Goal: Check status: Check status

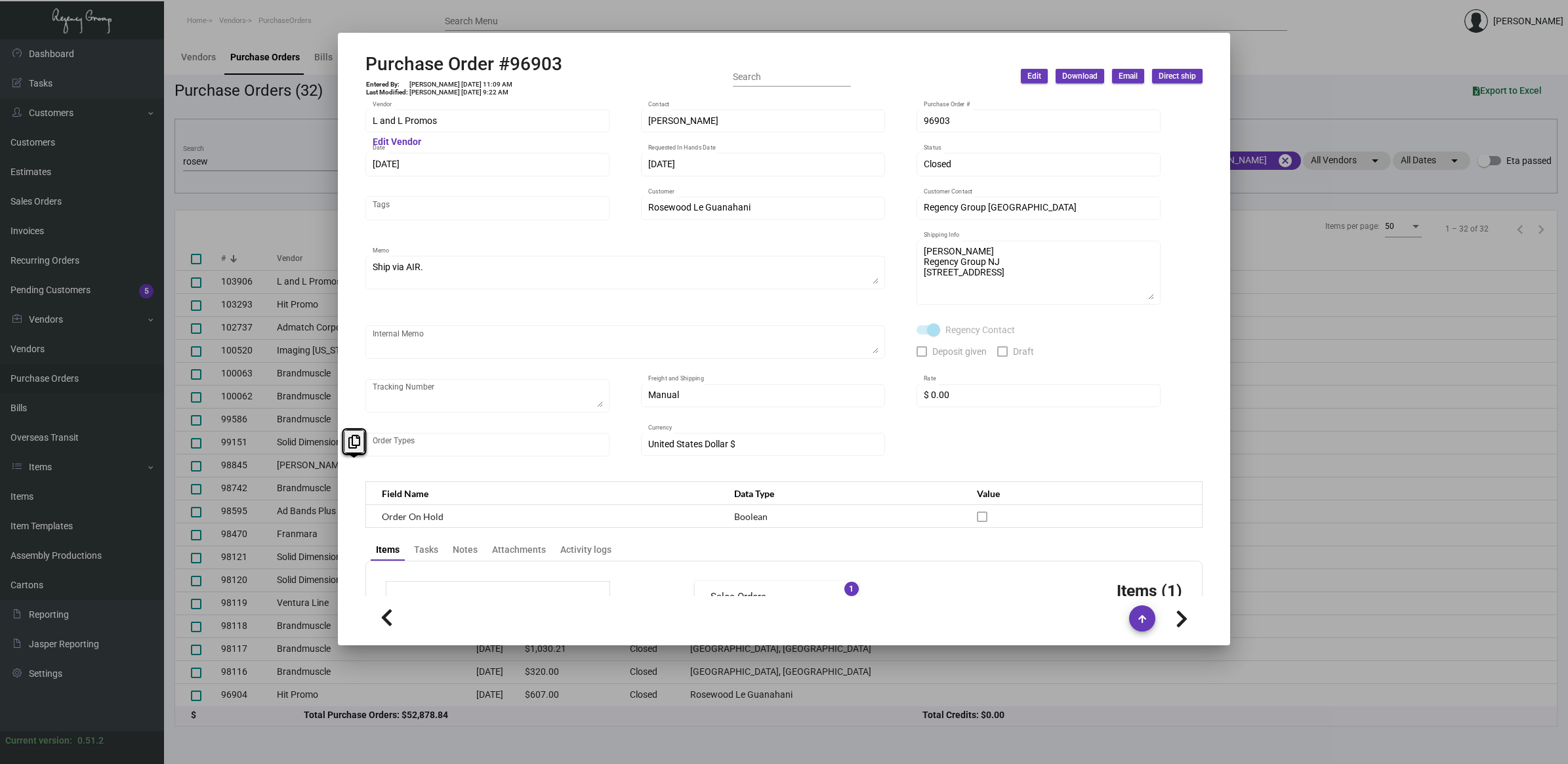
click at [302, 152] on div at bounding box center [784, 382] width 1568 height 764
click at [279, 167] on div "rosew Search" at bounding box center [292, 161] width 219 height 21
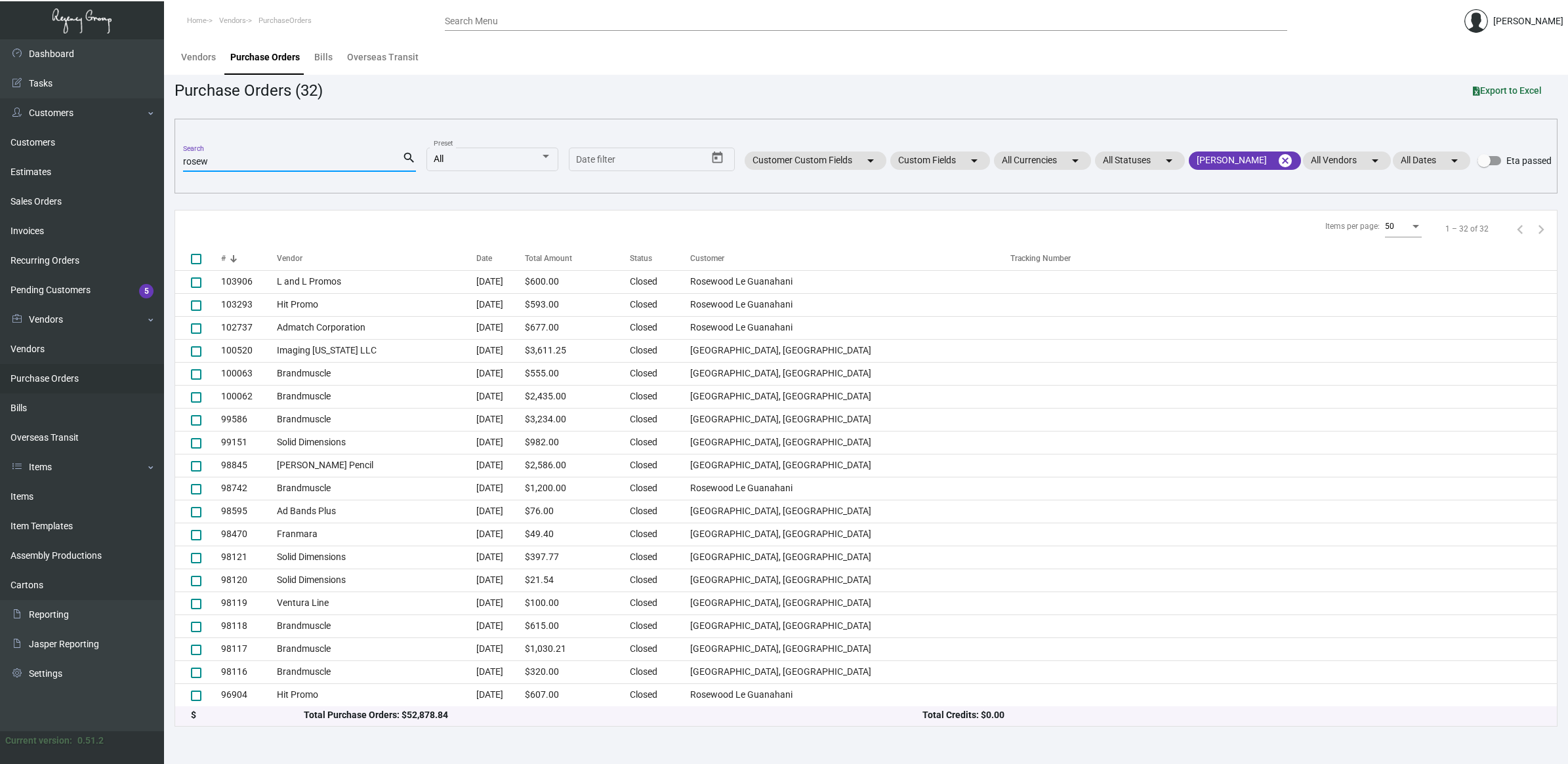
scroll to position [164, 0]
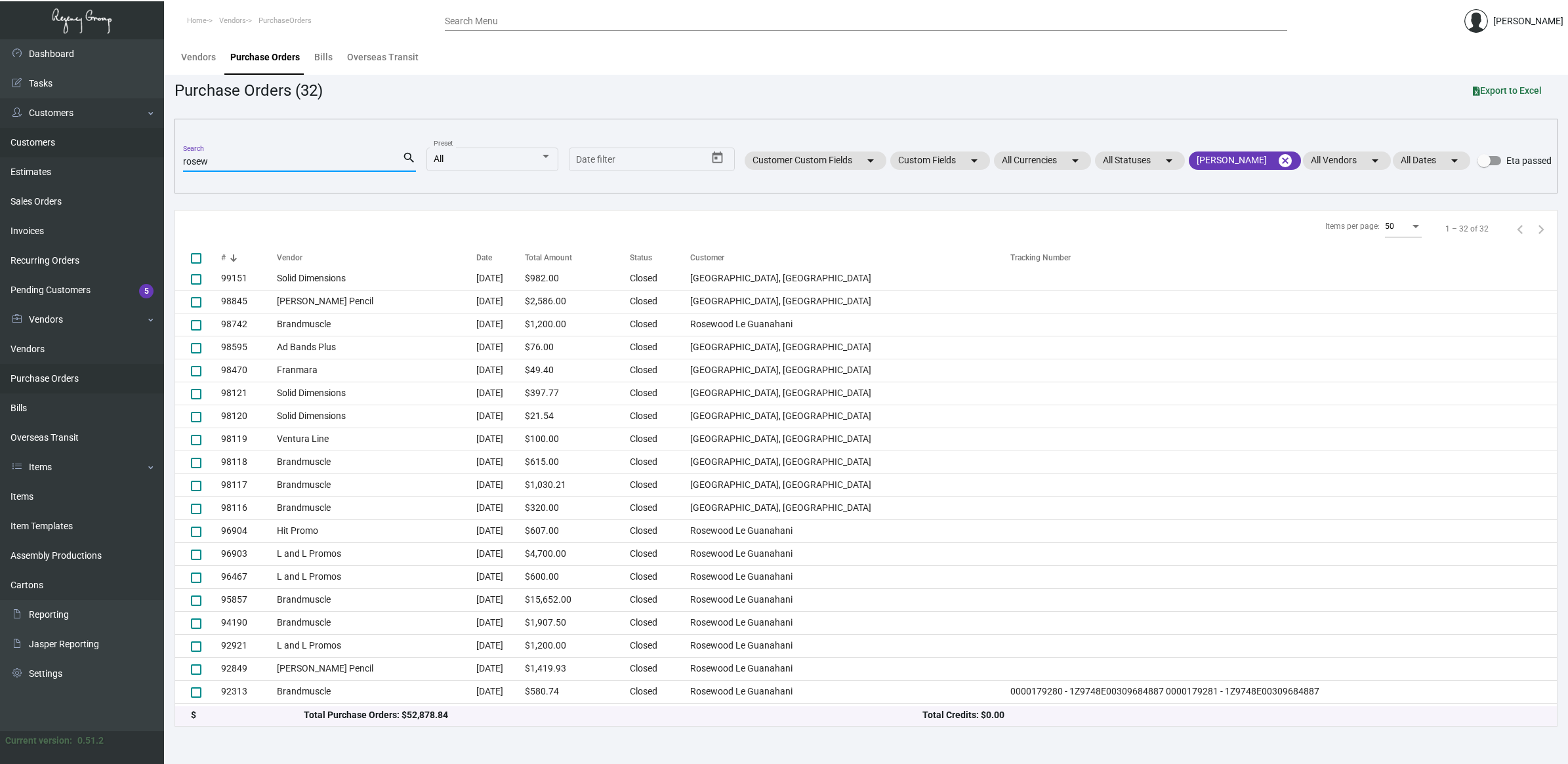
drag, startPoint x: 287, startPoint y: 165, endPoint x: 139, endPoint y: 154, distance: 148.4
click at [139, 154] on div "Dashboard Dashboard Tasks Customers Customers Estimates Sales Orders Invoices R…" at bounding box center [784, 401] width 1568 height 725
paste input "P14797"
type input "P14797"
checkbox input "true"
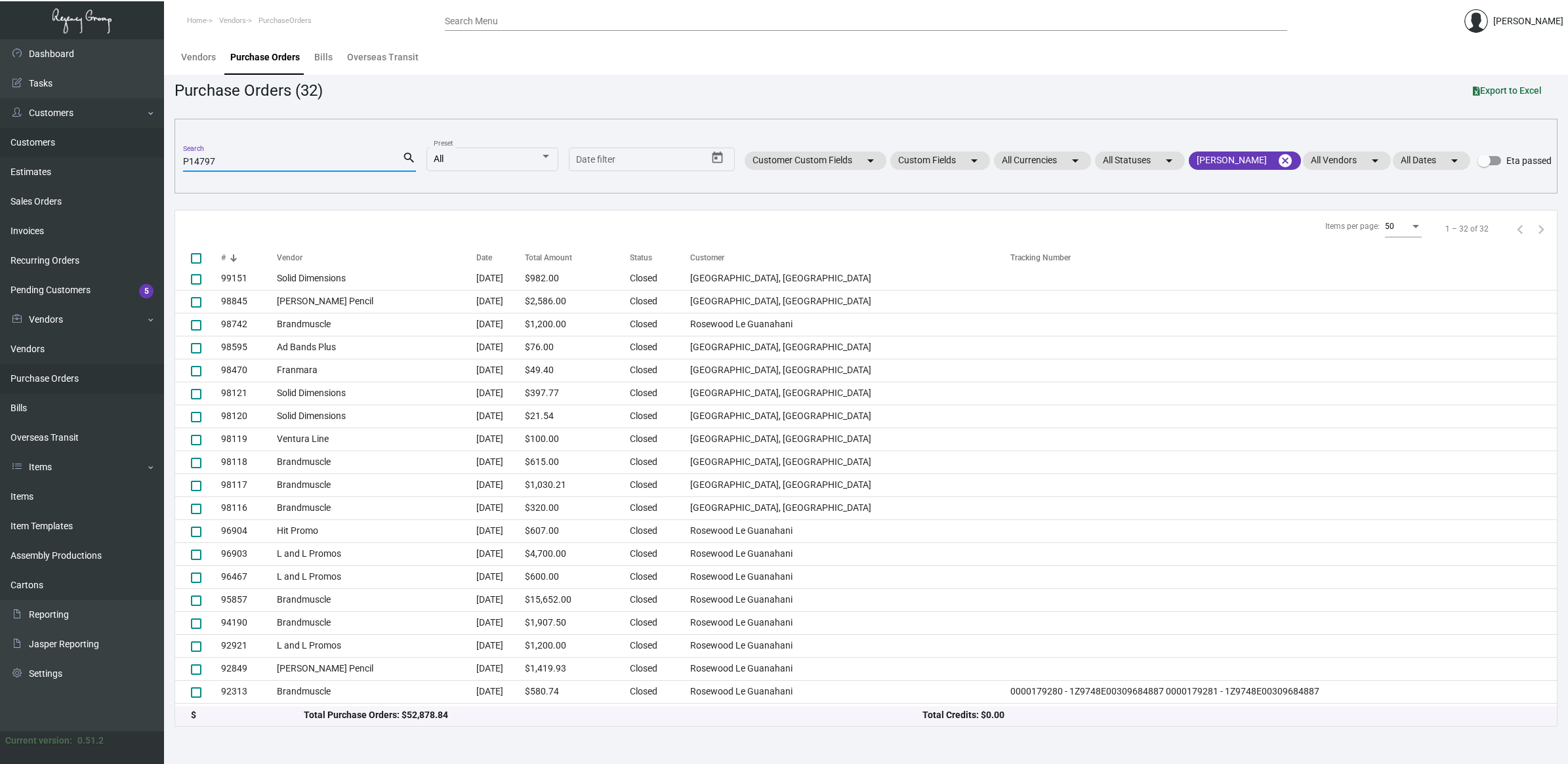
scroll to position [0, 0]
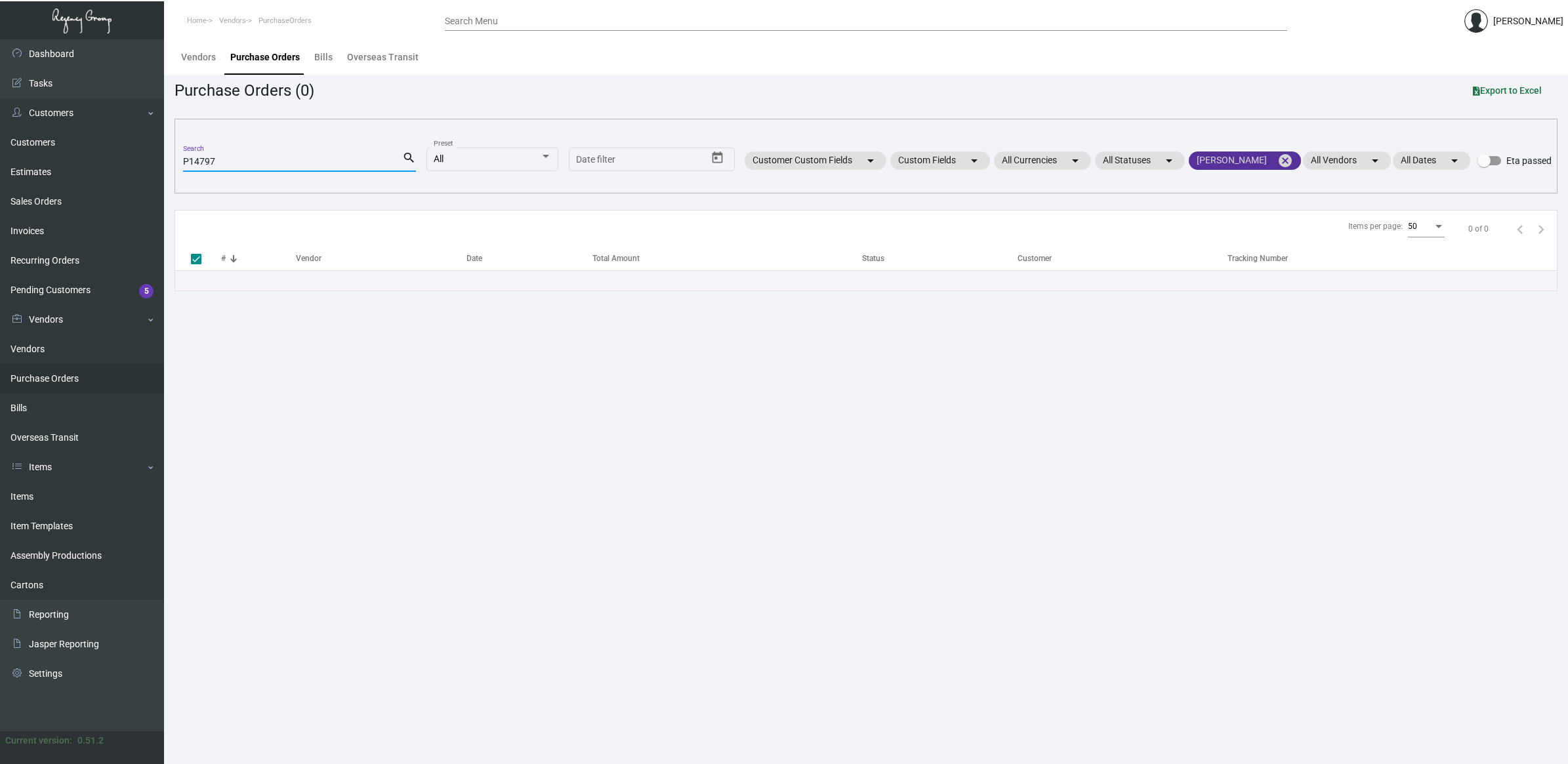
click at [1283, 165] on mat-icon "cancel" at bounding box center [1285, 161] width 16 height 16
click at [231, 160] on input "P14797" at bounding box center [293, 162] width 221 height 11
drag, startPoint x: 302, startPoint y: 168, endPoint x: 274, endPoint y: 166, distance: 28.1
click at [275, 166] on div "P14797 Search" at bounding box center [293, 161] width 221 height 21
click at [277, 163] on input "P14797" at bounding box center [293, 162] width 221 height 11
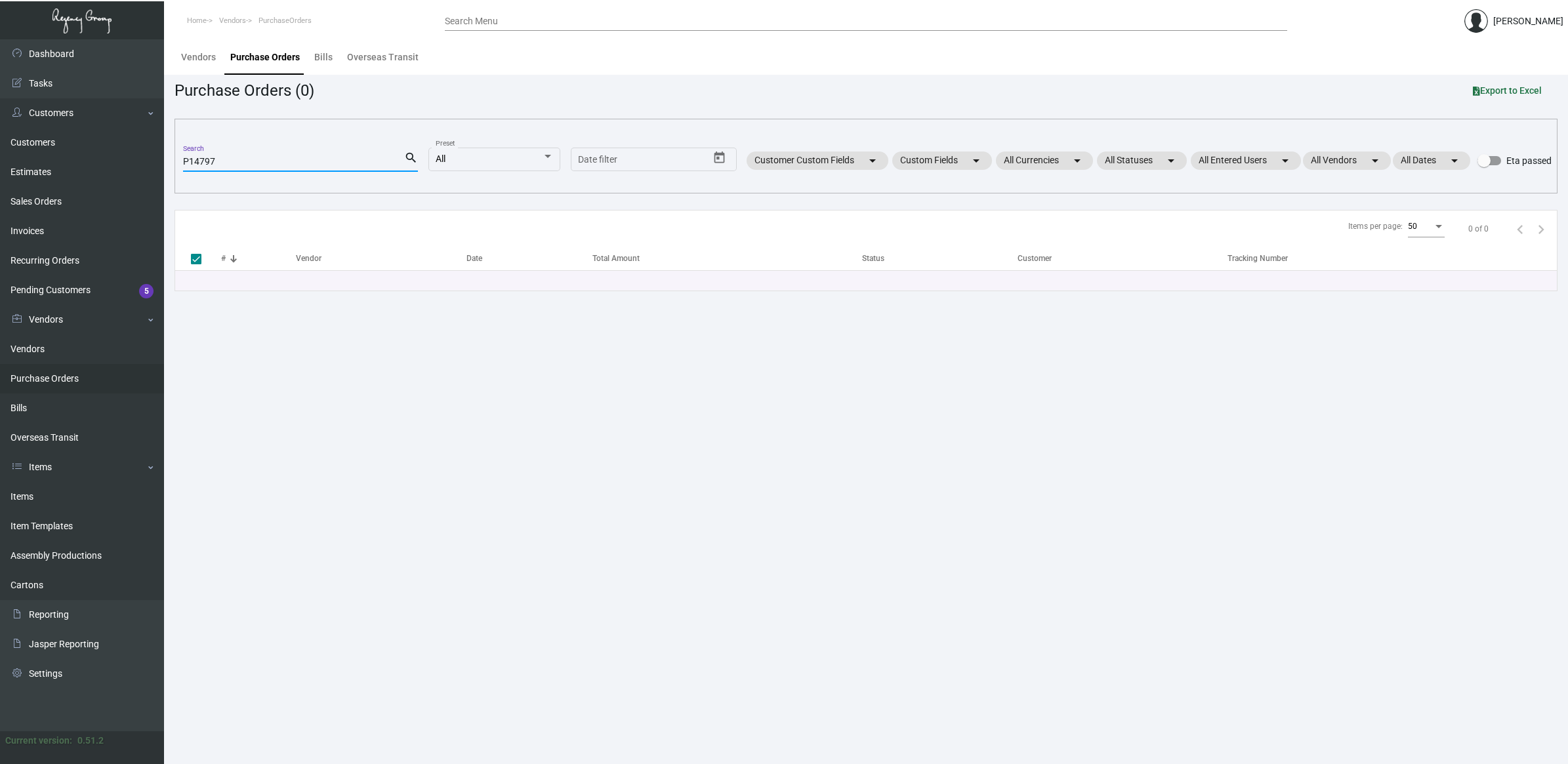
click at [277, 163] on input "P14797" at bounding box center [293, 162] width 221 height 11
paste input "105769"
type input "105769"
checkbox input "false"
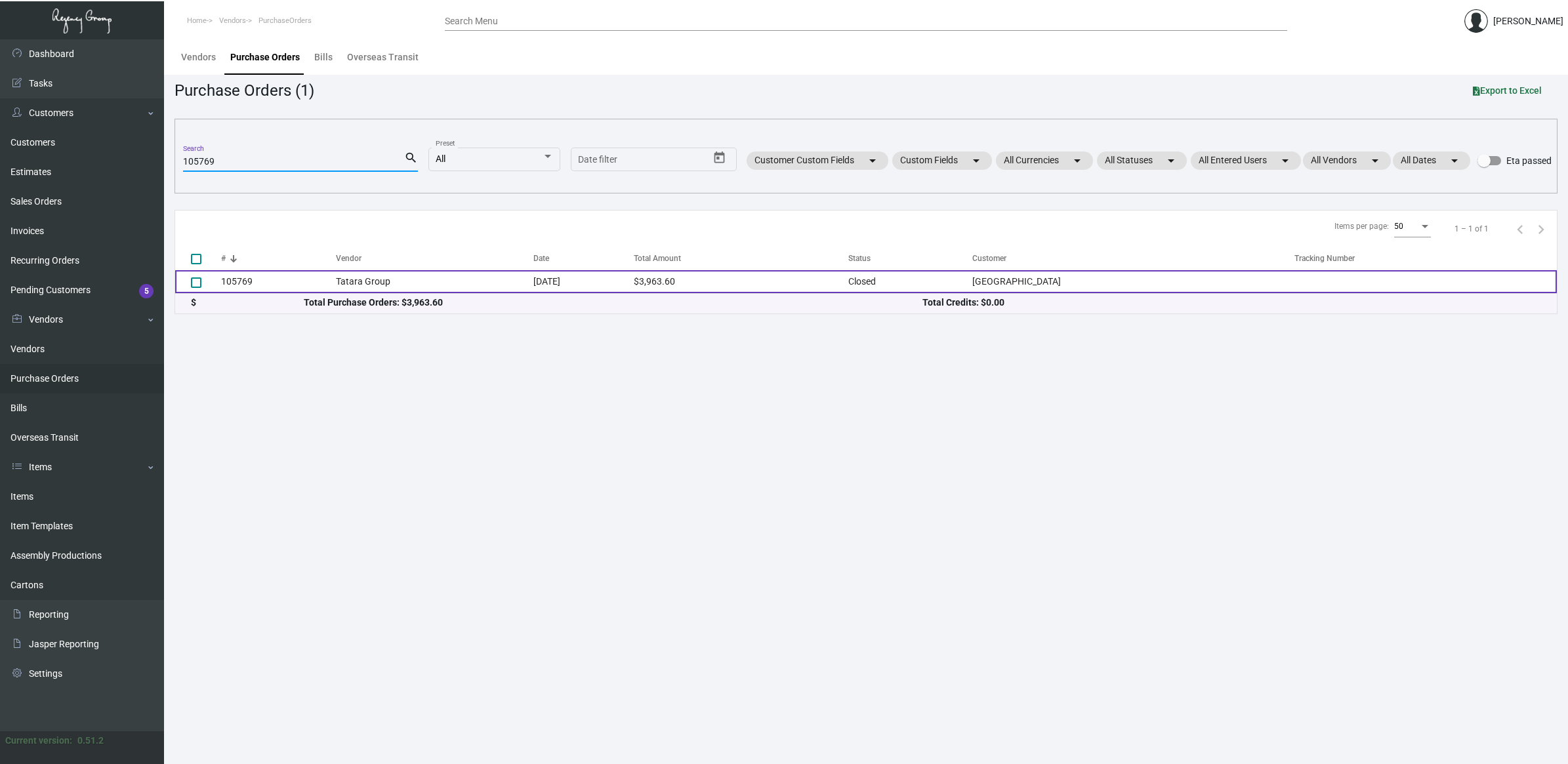
type input "105769"
click at [314, 280] on td "105769" at bounding box center [278, 281] width 115 height 23
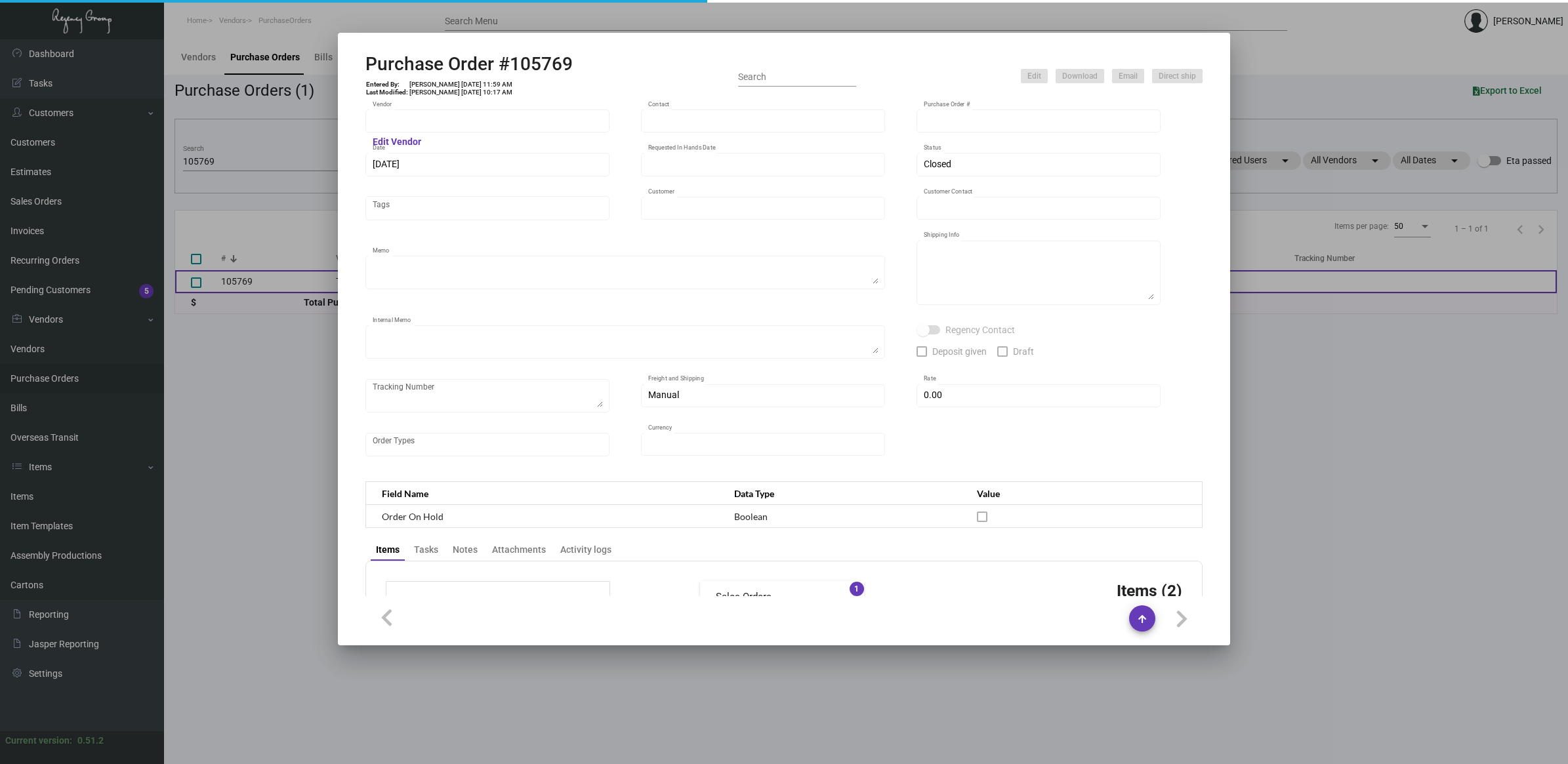
type input "Tatara Group"
type input "[PERSON_NAME]"
type input "105769"
type input "[DATE]"
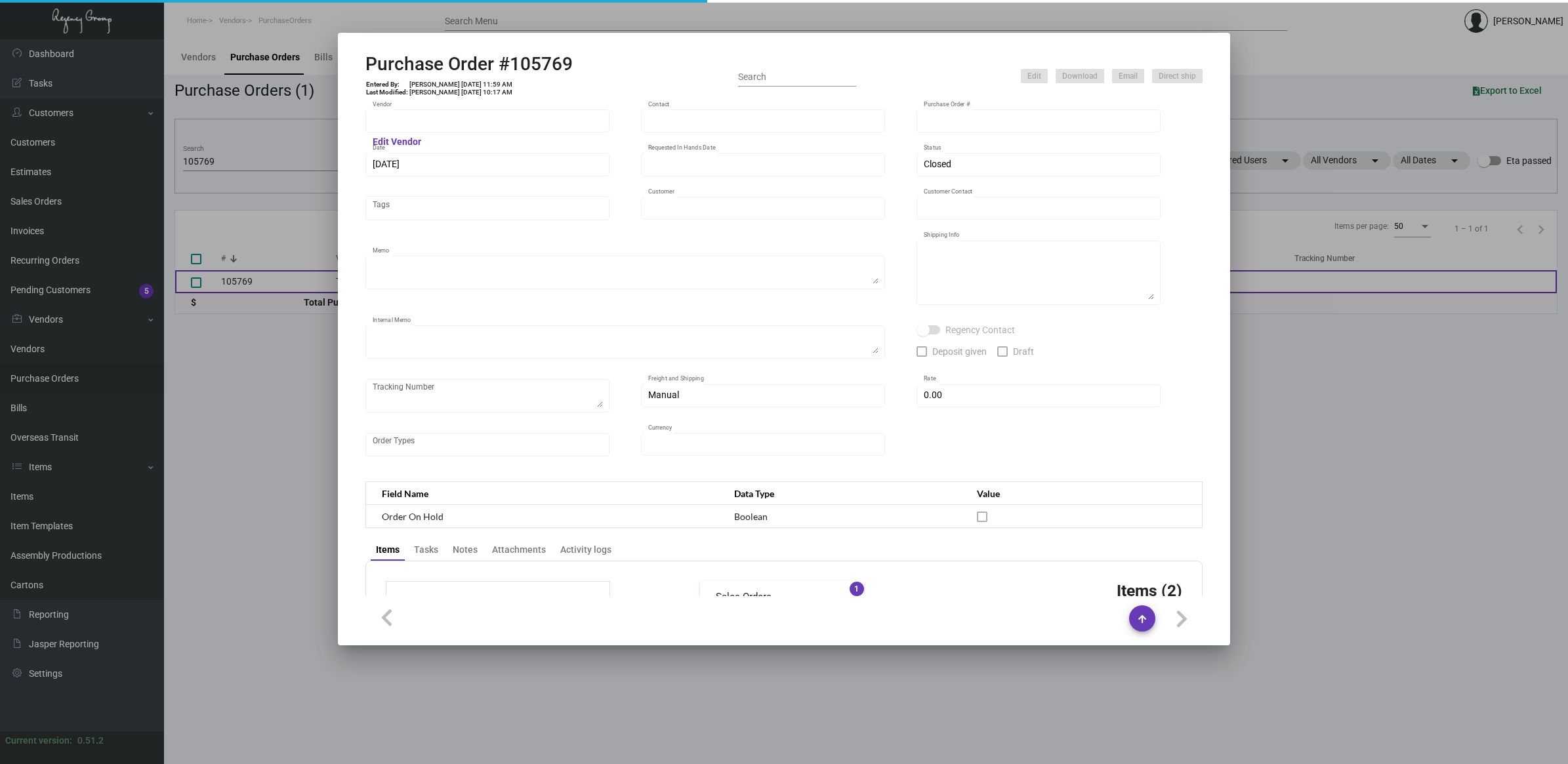
type input "[GEOGRAPHIC_DATA]"
type input "[PERSON_NAME]"
type textarea "When ready to ship, contact: [EMAIL_ADDRESS][DOMAIN_NAME] for all shipments UPS…"
type textarea "[PERSON_NAME][GEOGRAPHIC_DATA] [STREET_ADDRESS]"
type textarea "6.19 - 2 PALLETS, BLINDSHIP, FAST FREIGHT/SHIFL $2000.00 - WWW2667756"
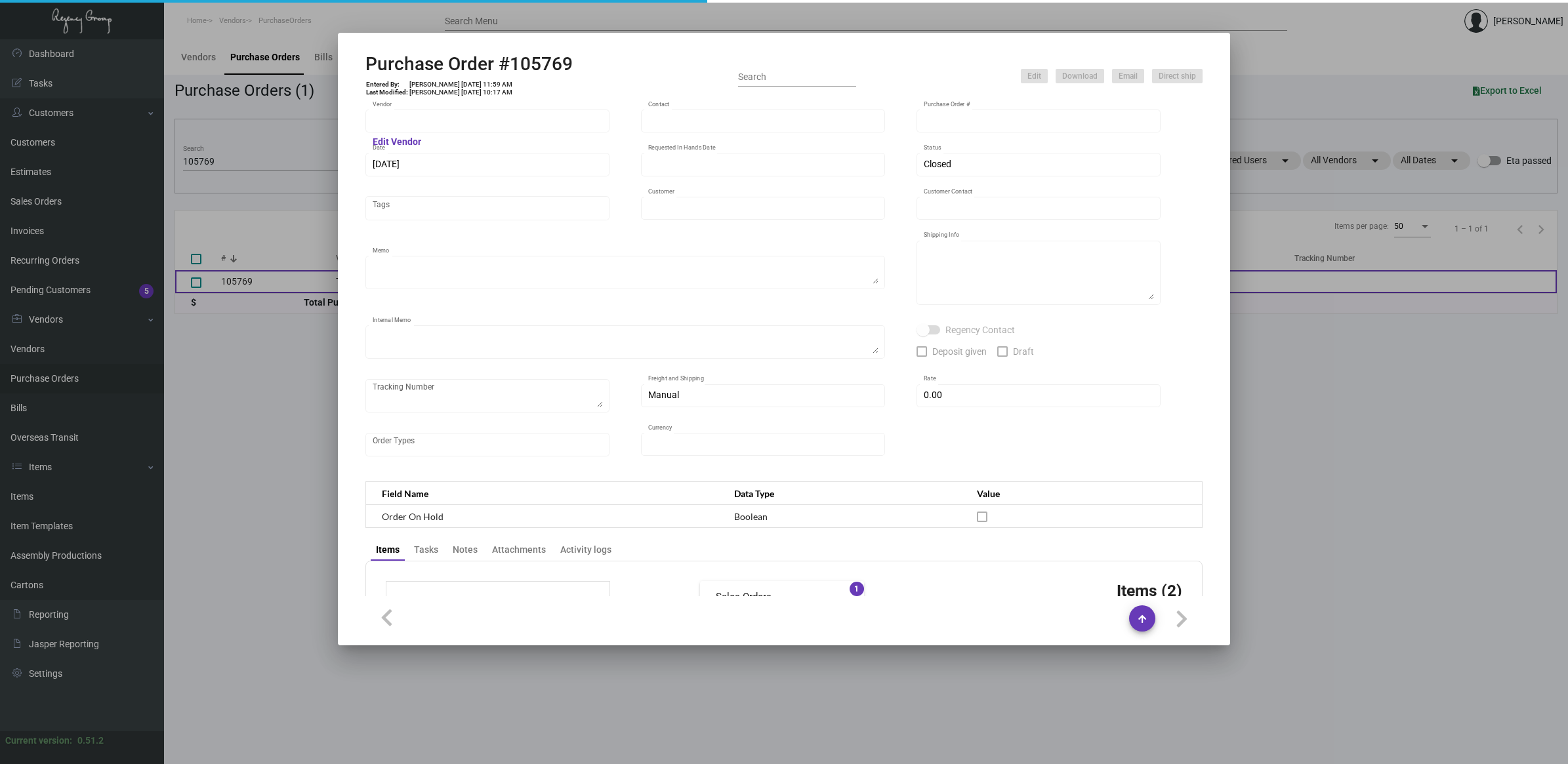
type input "$ 0.00"
type input "United States Dollar $"
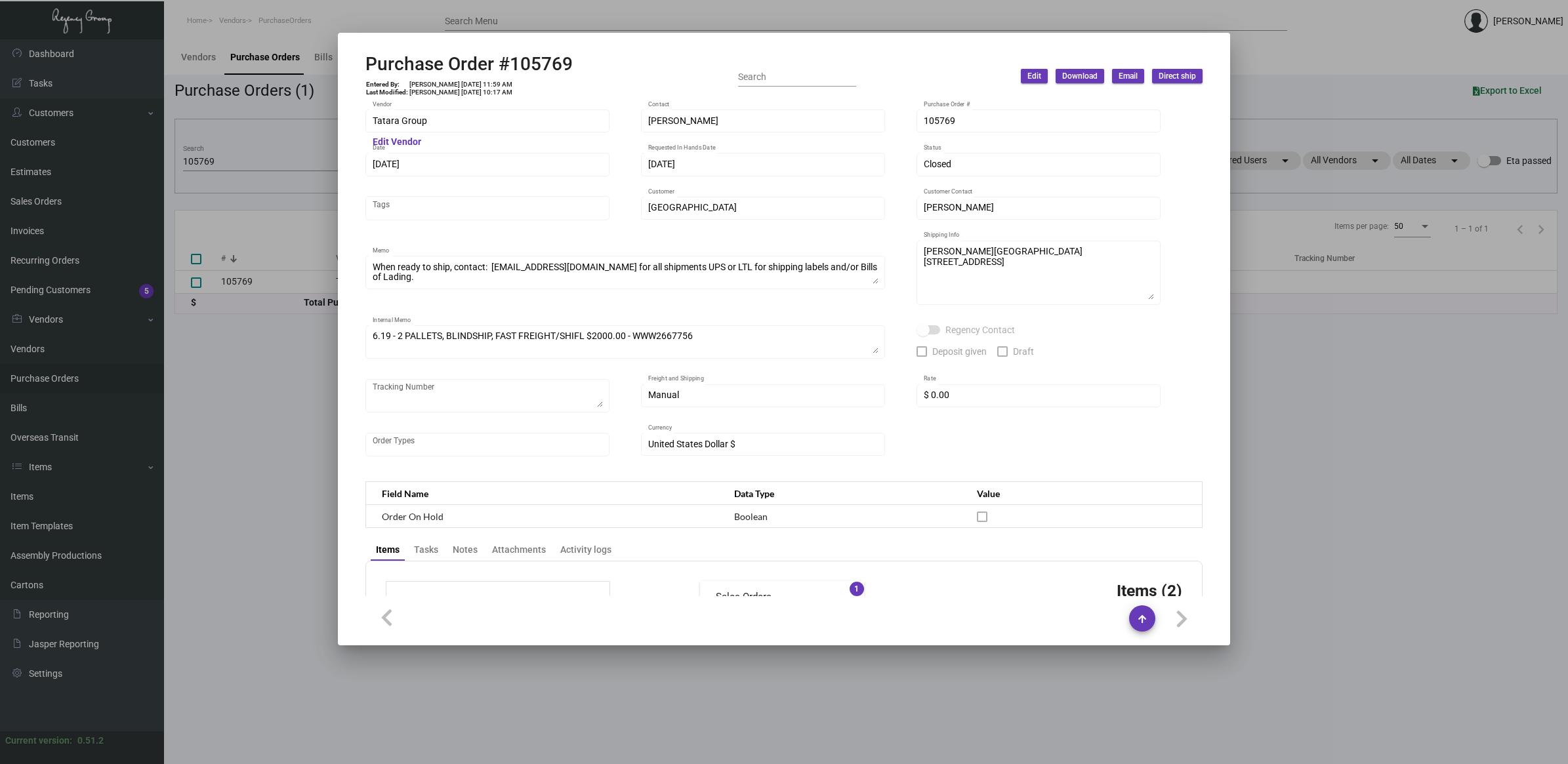
click at [253, 425] on div at bounding box center [784, 382] width 1568 height 764
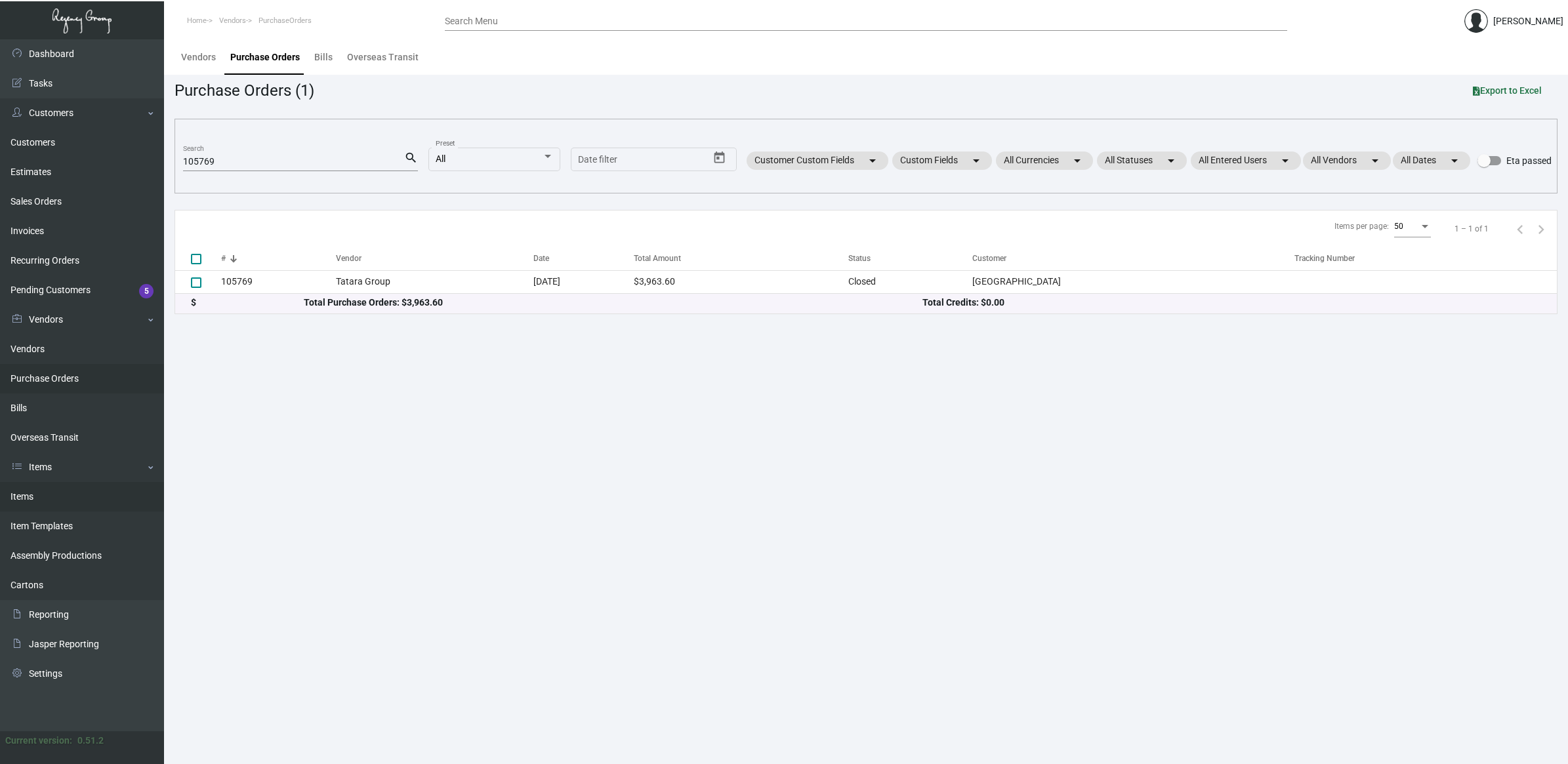
click at [18, 497] on link "Items" at bounding box center [82, 497] width 164 height 30
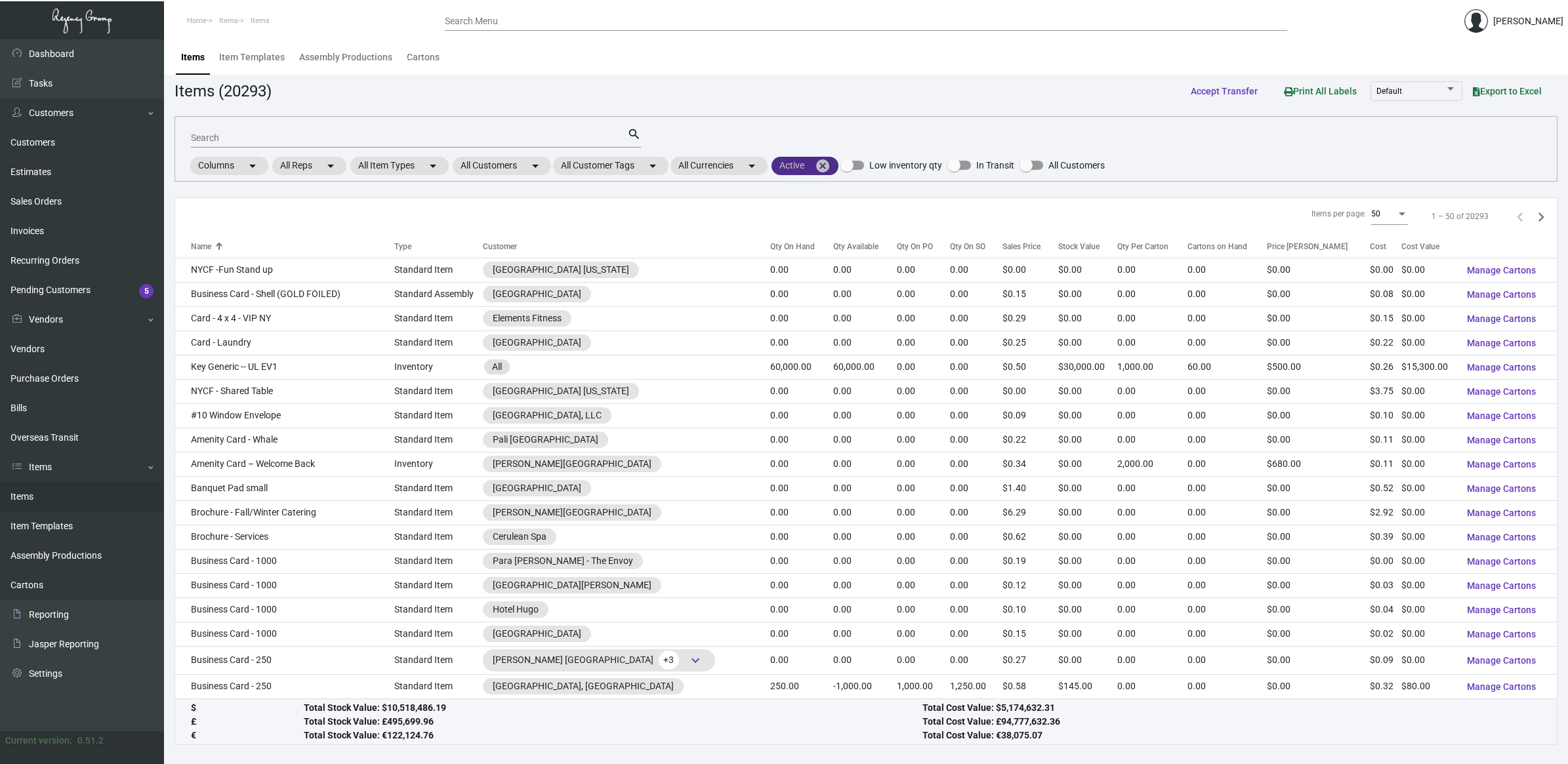
click at [830, 169] on mat-icon "cancel" at bounding box center [823, 166] width 16 height 16
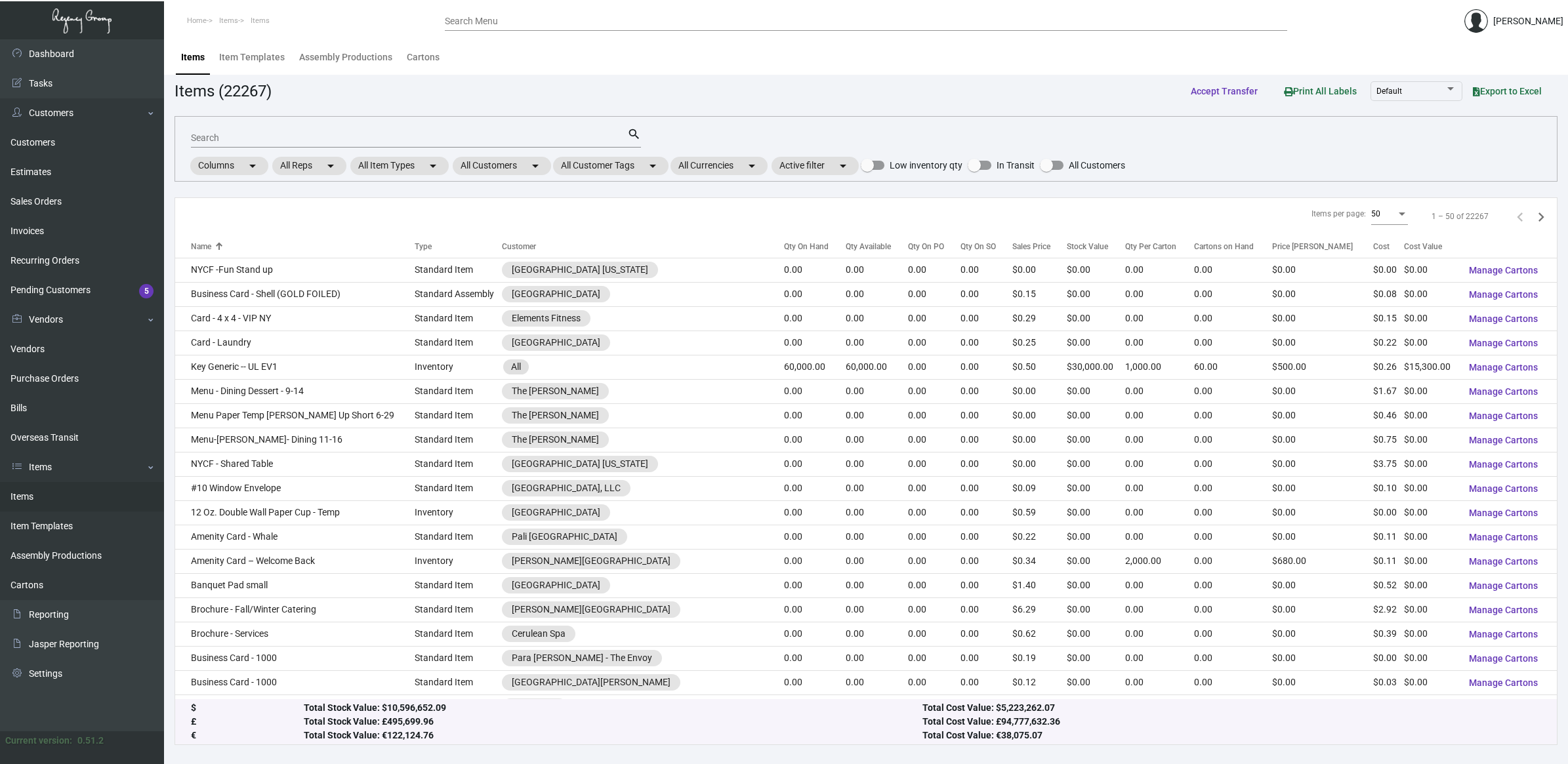
click at [318, 133] on input "Search" at bounding box center [409, 138] width 436 height 11
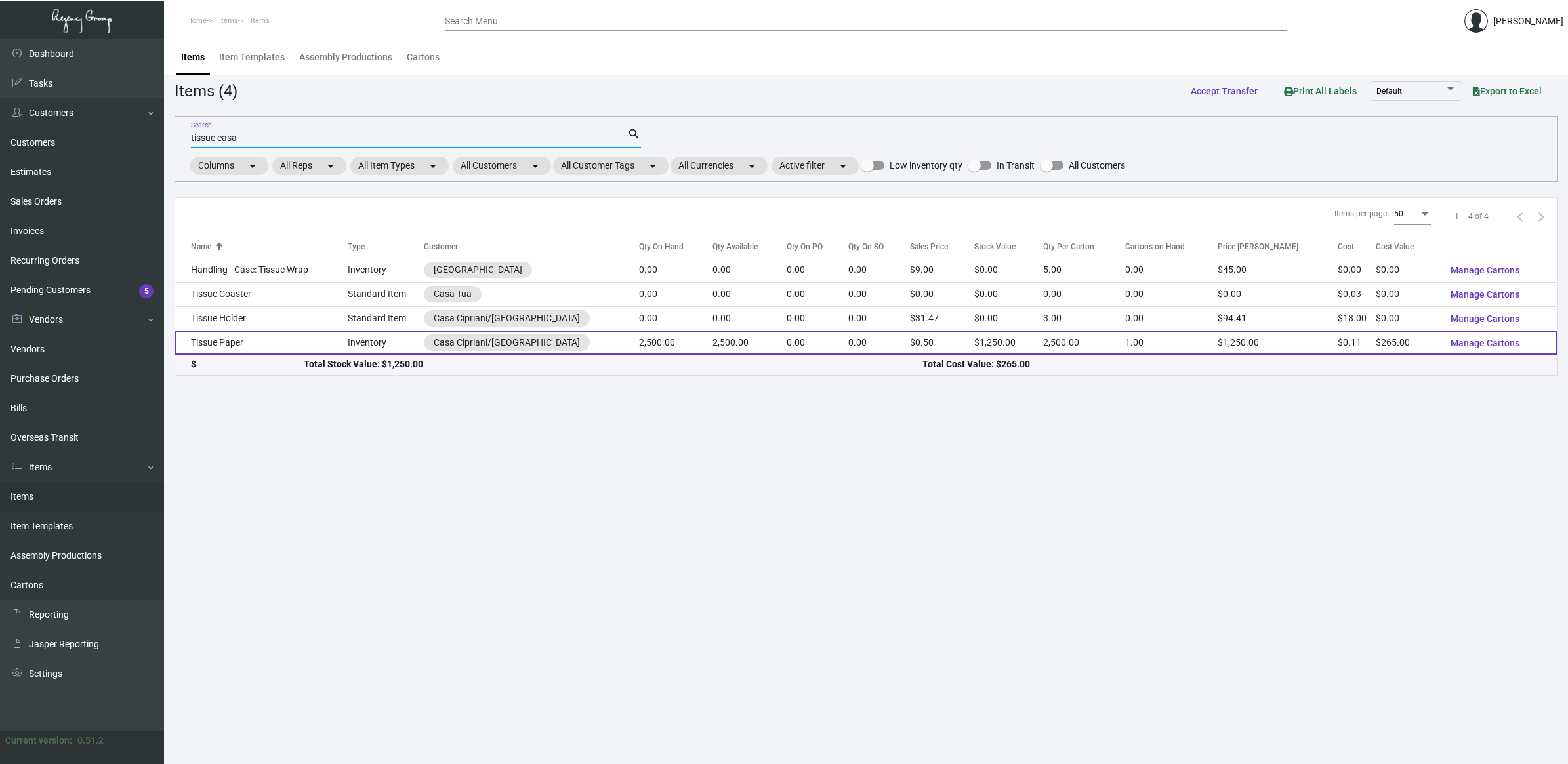
type input "tissue casa"
click at [320, 332] on td "Tissue Paper" at bounding box center [262, 342] width 173 height 24
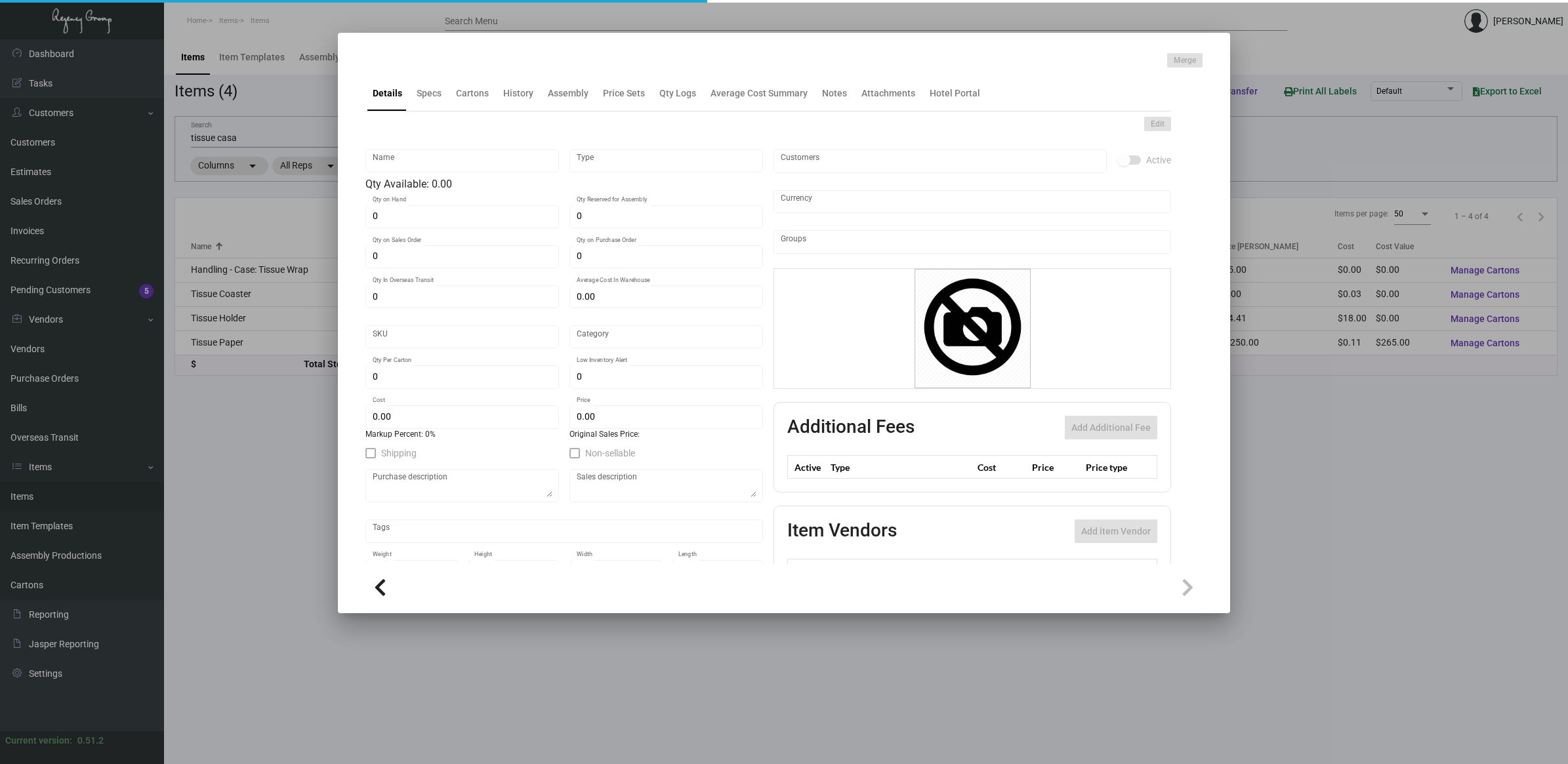
type input "Tissue Paper"
type input "Inventory"
type input "2,500"
type input "$ 0.106"
type input "Overseas"
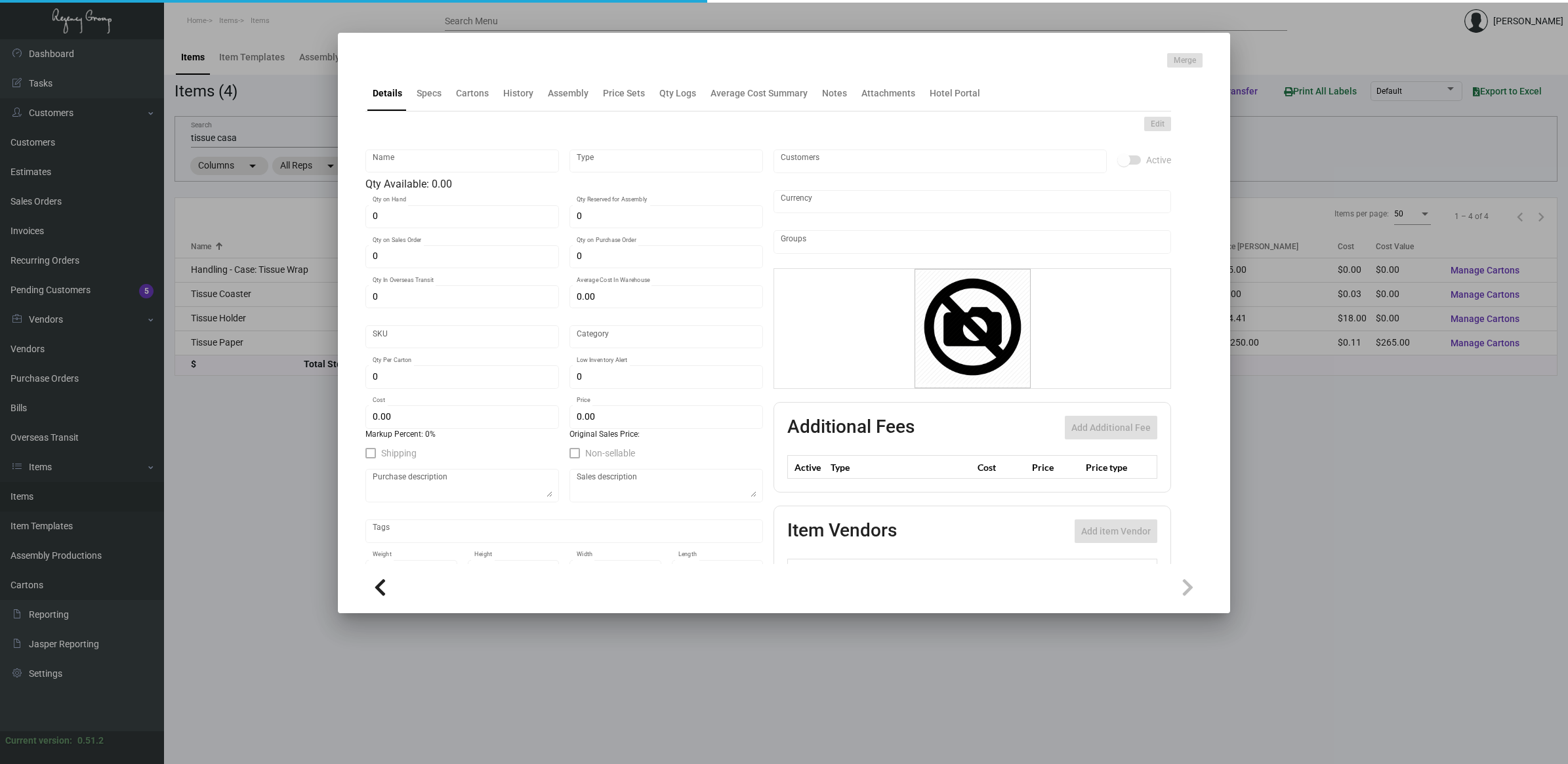
type input "2,500"
type input "-1"
type input "$ 0.106"
type input "$ 0.50"
checkbox input "true"
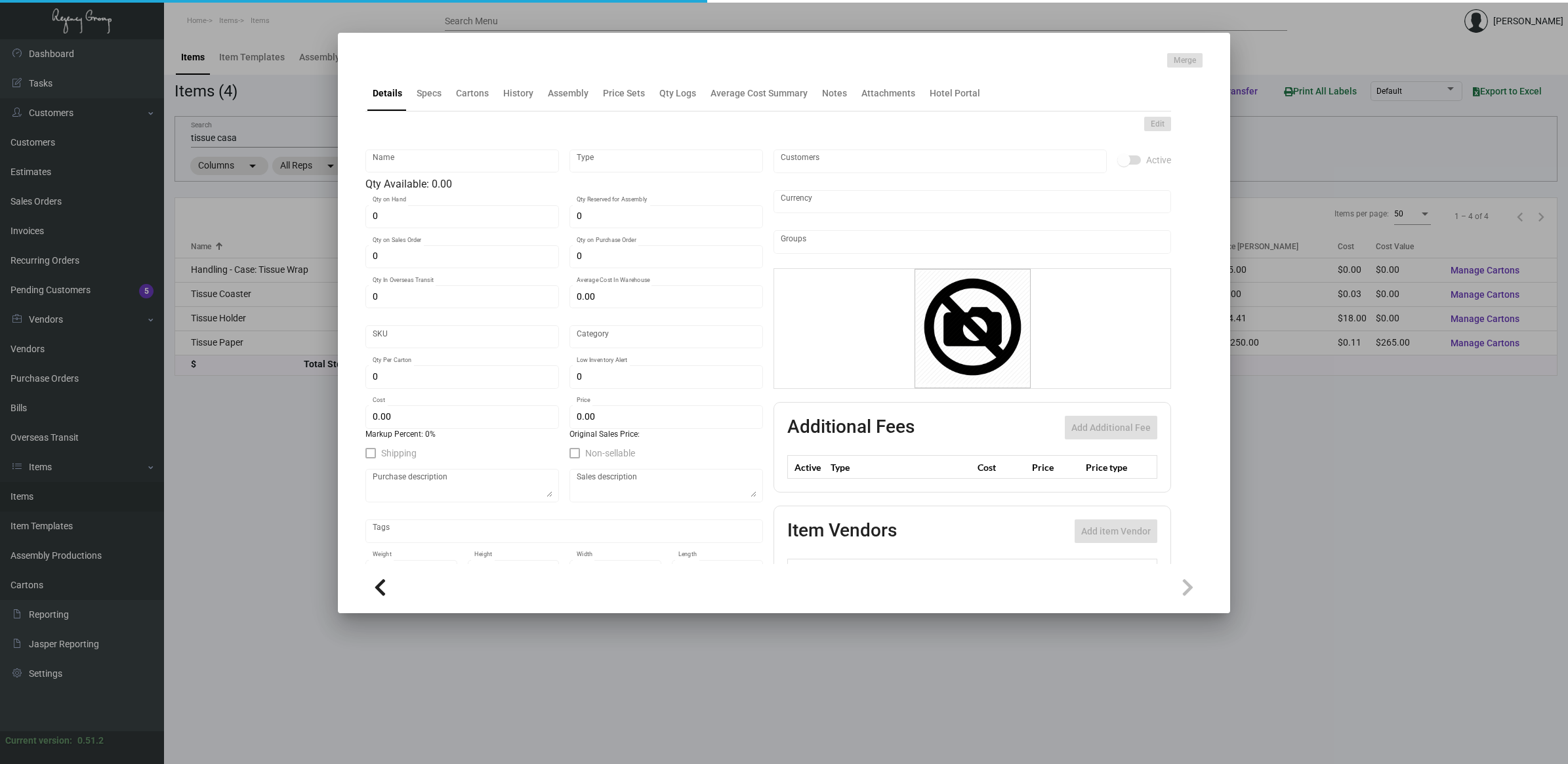
checkbox input "true"
type input "United States Dollar $"
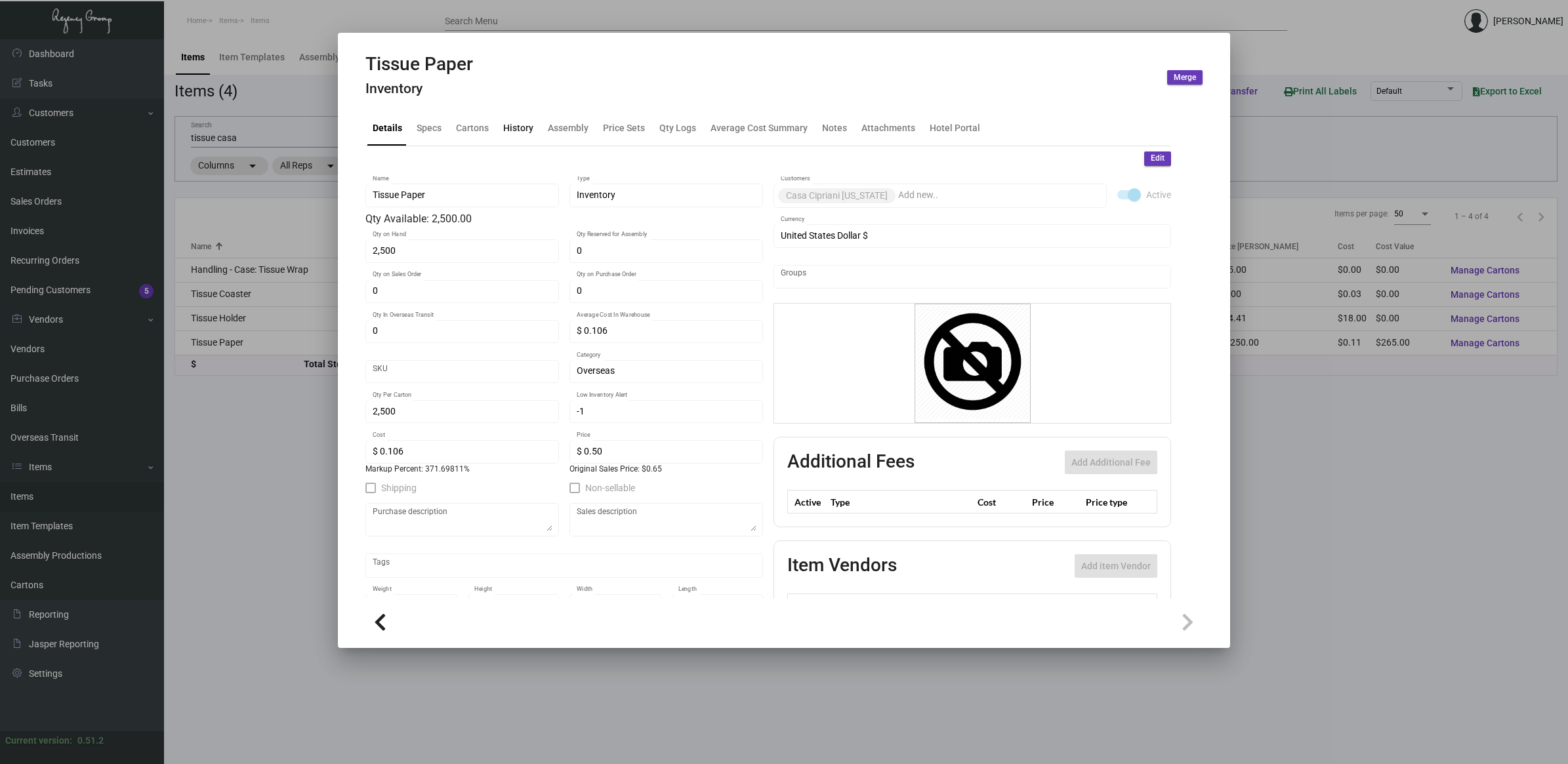
click at [526, 125] on div "History" at bounding box center [518, 127] width 30 height 14
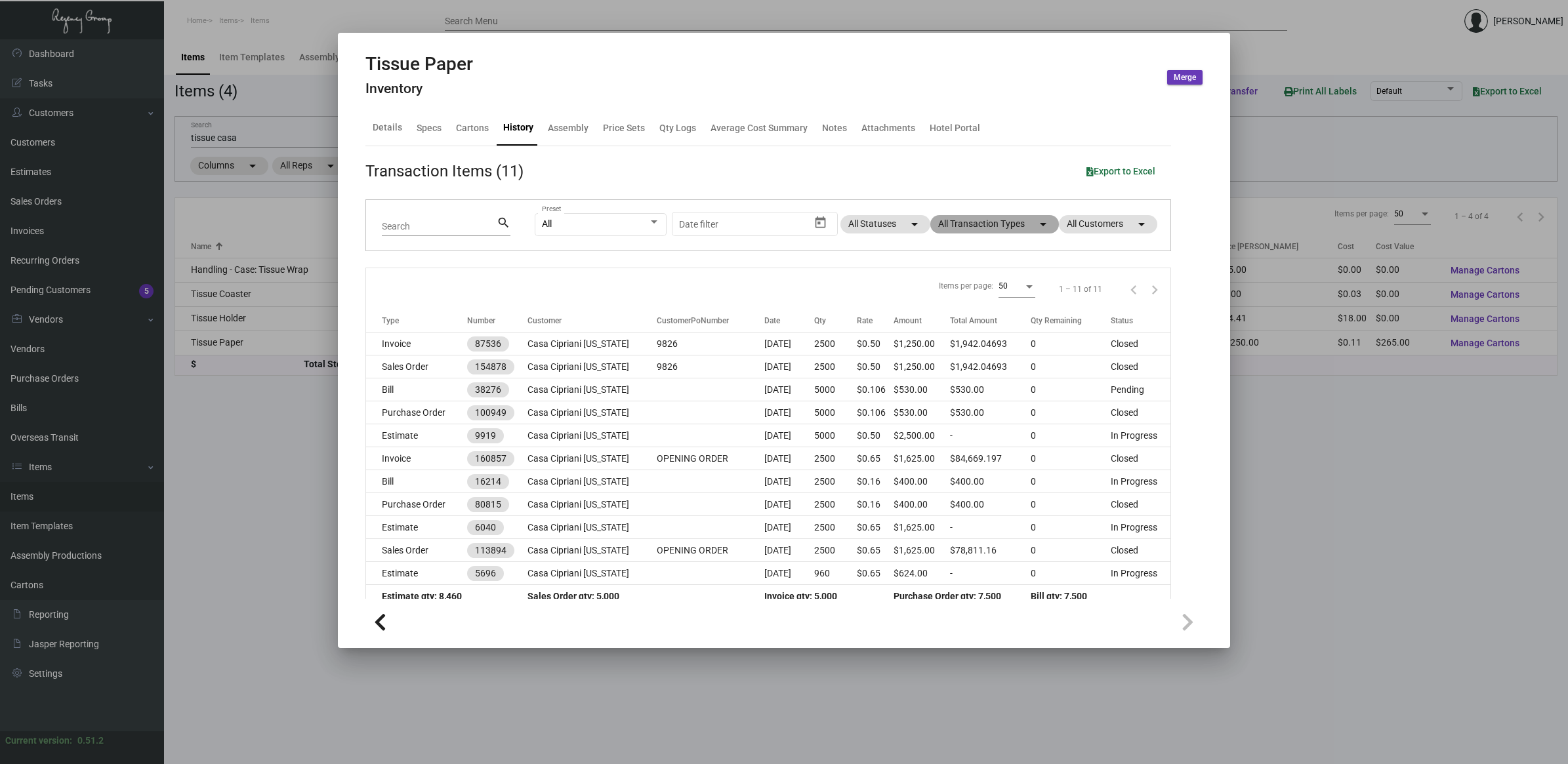
click at [962, 220] on mat-chip "All Transaction Types arrow_drop_down" at bounding box center [995, 224] width 128 height 19
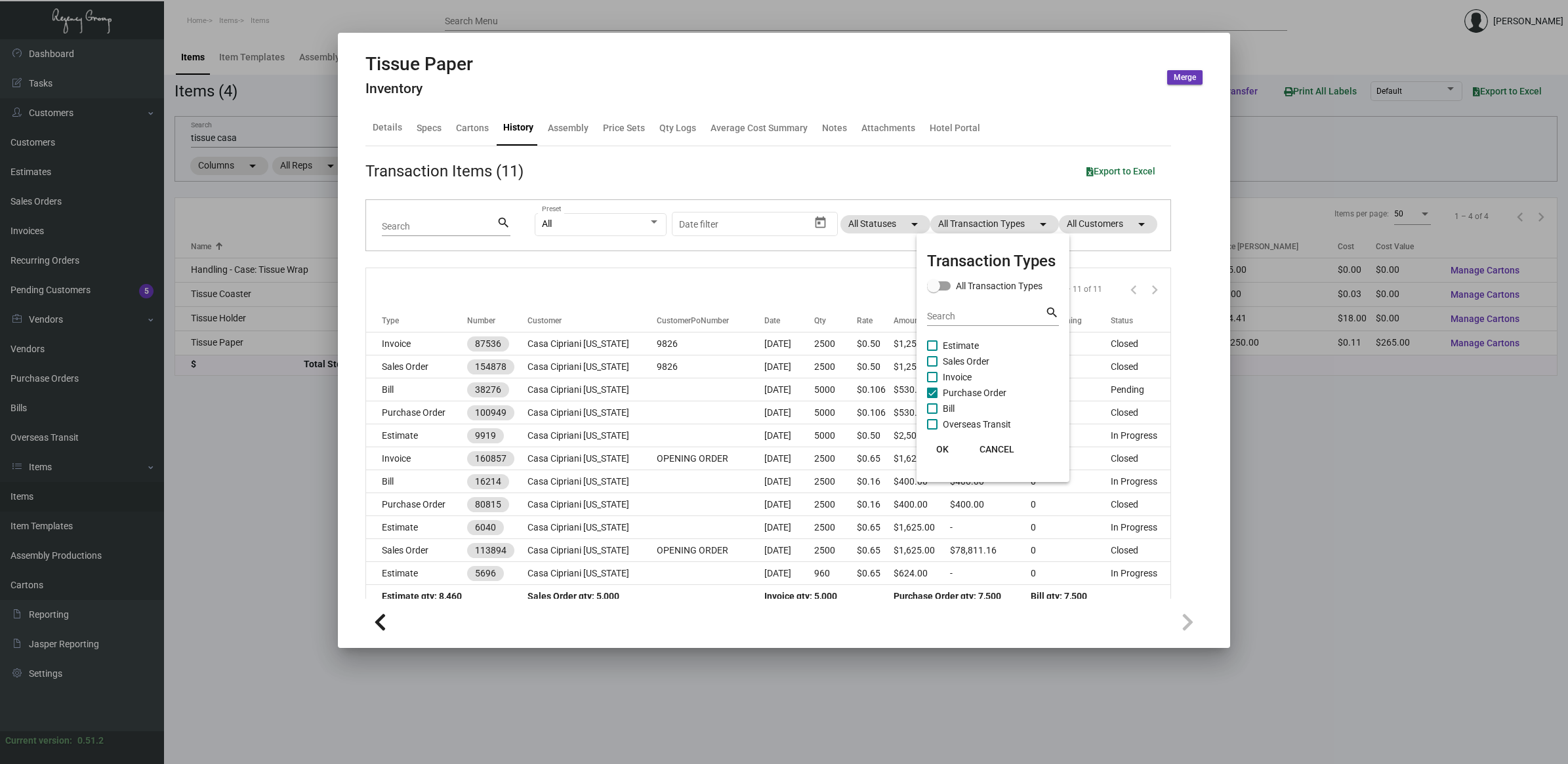
click at [1002, 389] on span "Purchase Order" at bounding box center [975, 393] width 64 height 16
click at [932, 398] on input "Purchase Order" at bounding box center [932, 398] width 1 height 1
click at [1002, 389] on span "Purchase Order" at bounding box center [975, 393] width 64 height 16
click at [932, 398] on input "Purchase Order" at bounding box center [932, 398] width 1 height 1
checkbox input "true"
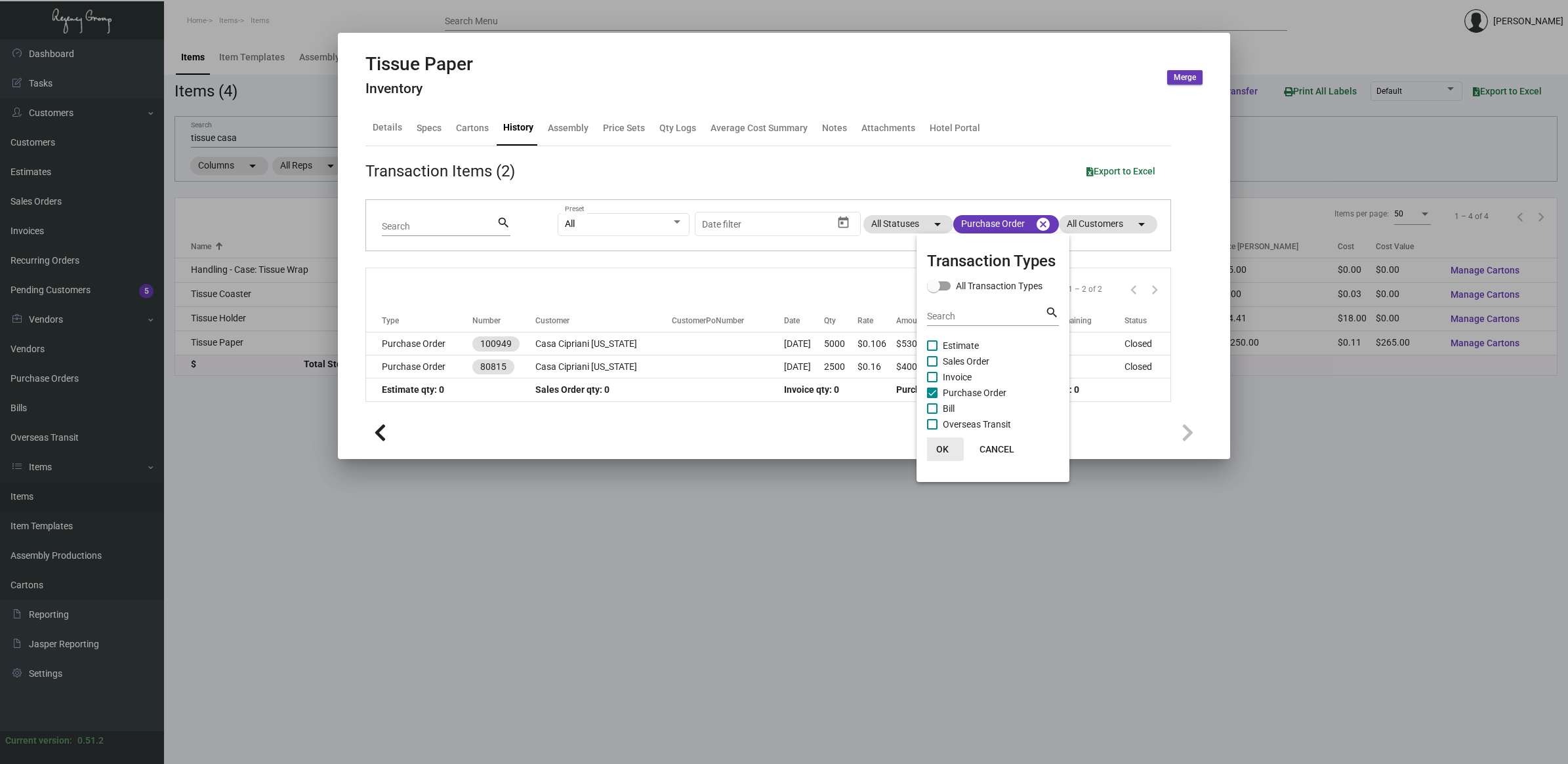
click at [937, 457] on button "OK" at bounding box center [942, 450] width 42 height 24
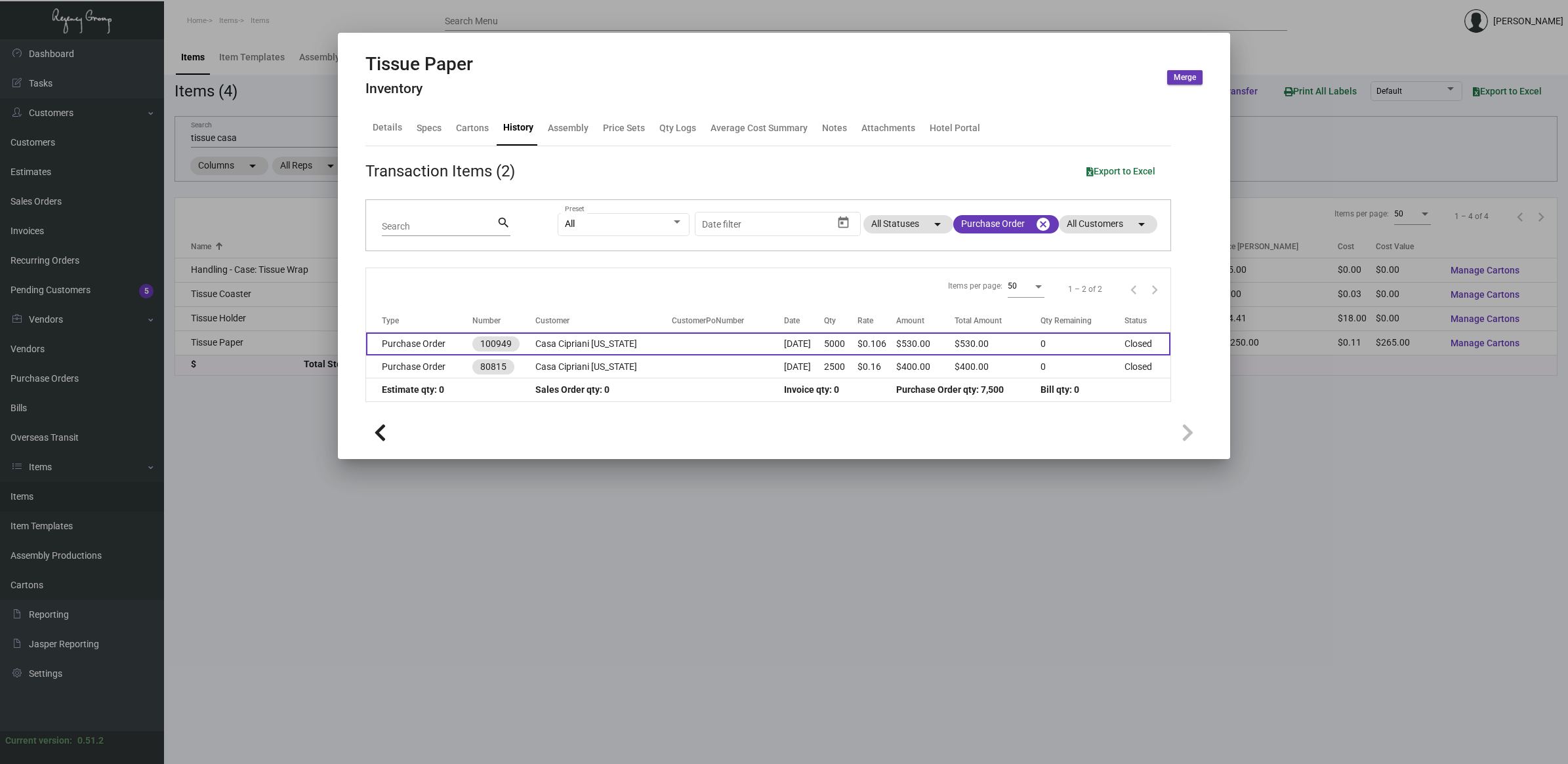
click at [824, 345] on td "[DATE]" at bounding box center [804, 344] width 40 height 23
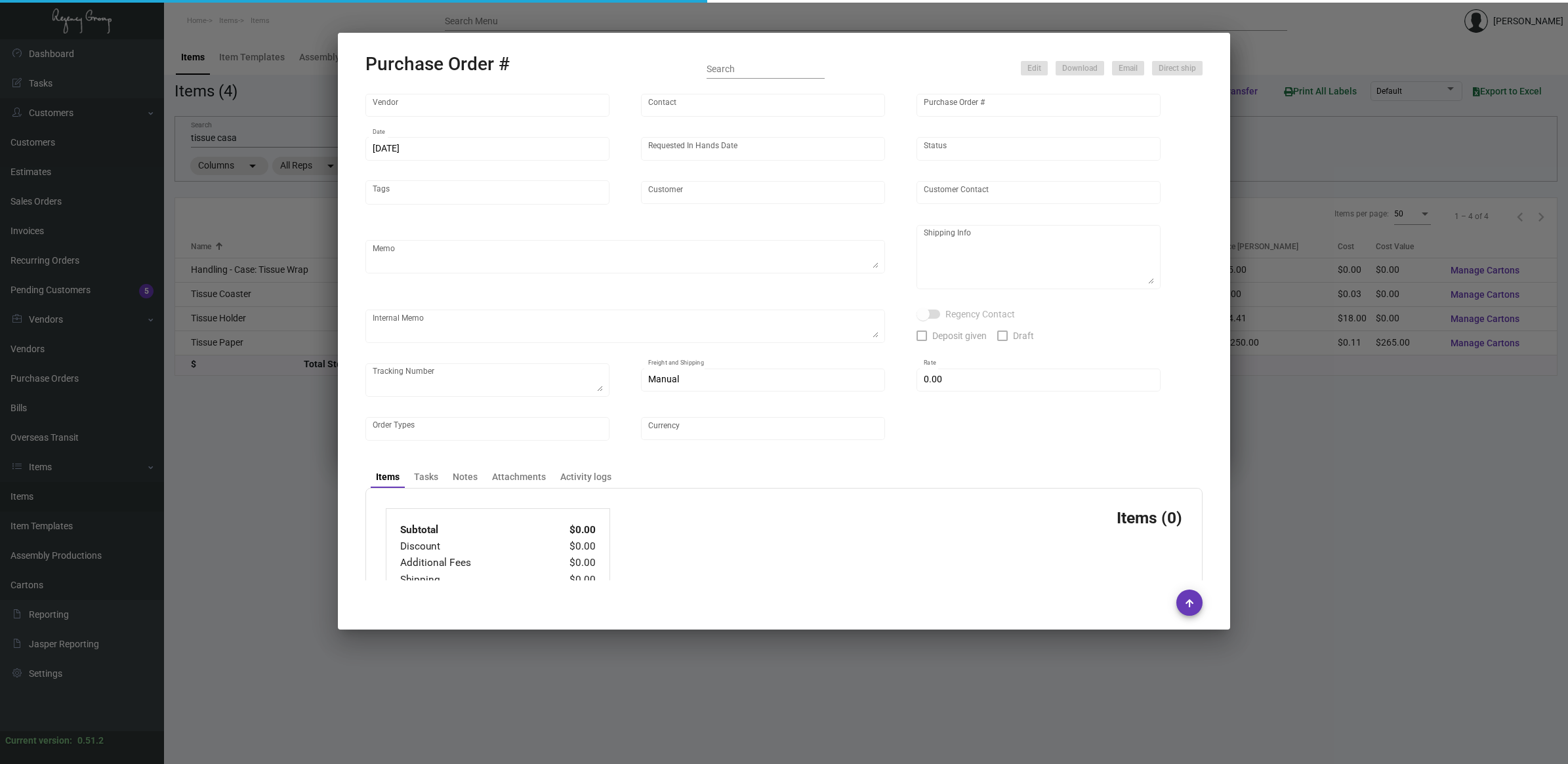
type input "L and L Promos"
type input "[PERSON_NAME]"
type input "100949"
type input "[DATE]"
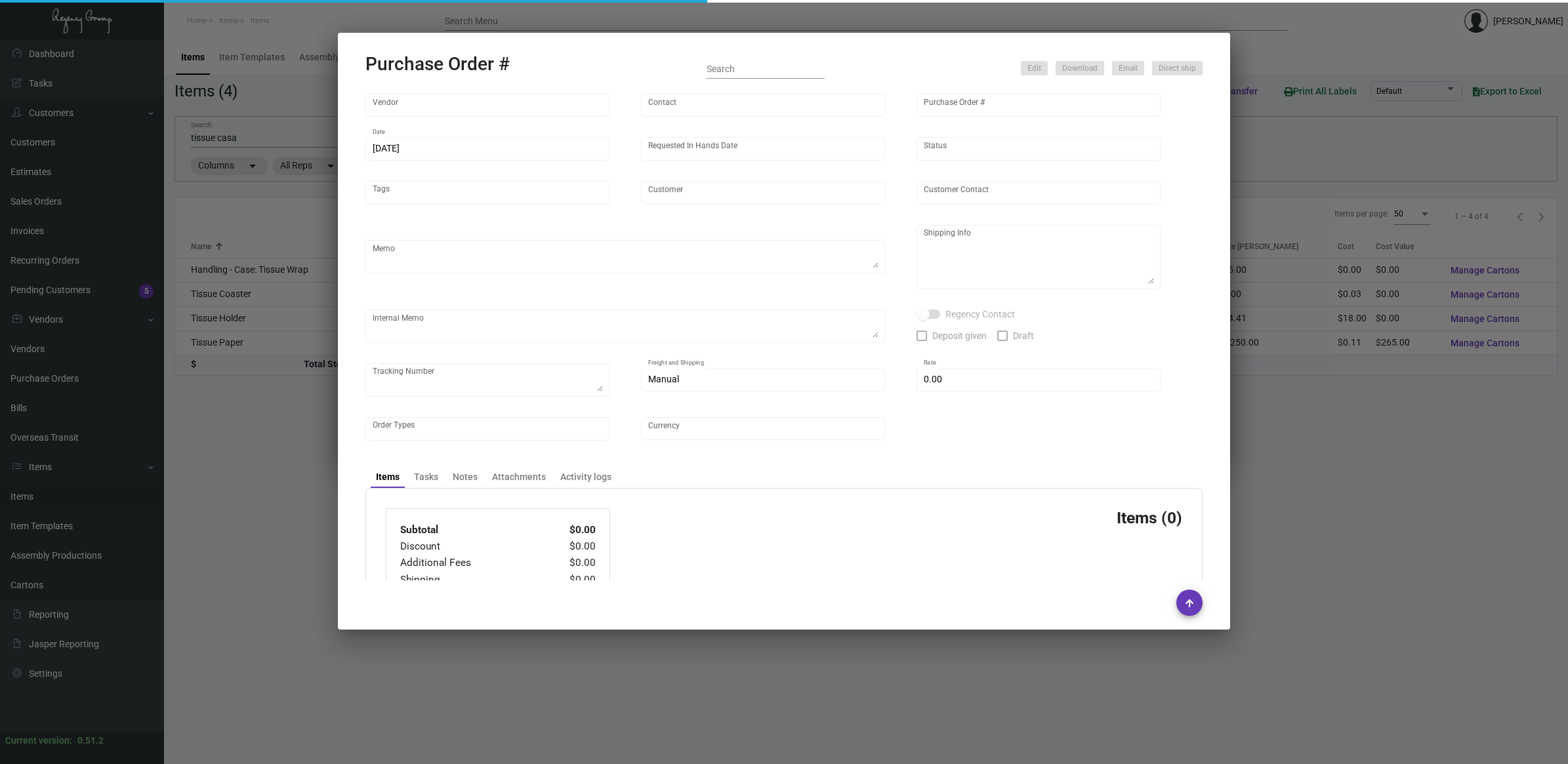
type input "Casa Cipriani [US_STATE]"
type textarea "Repeat Previous PO 80815. Ship via AIR."
type textarea "Regency Group NJ - [PERSON_NAME] [STREET_ADDRESS]"
type textarea "Air ship to NJ Warehouse."
checkbox input "true"
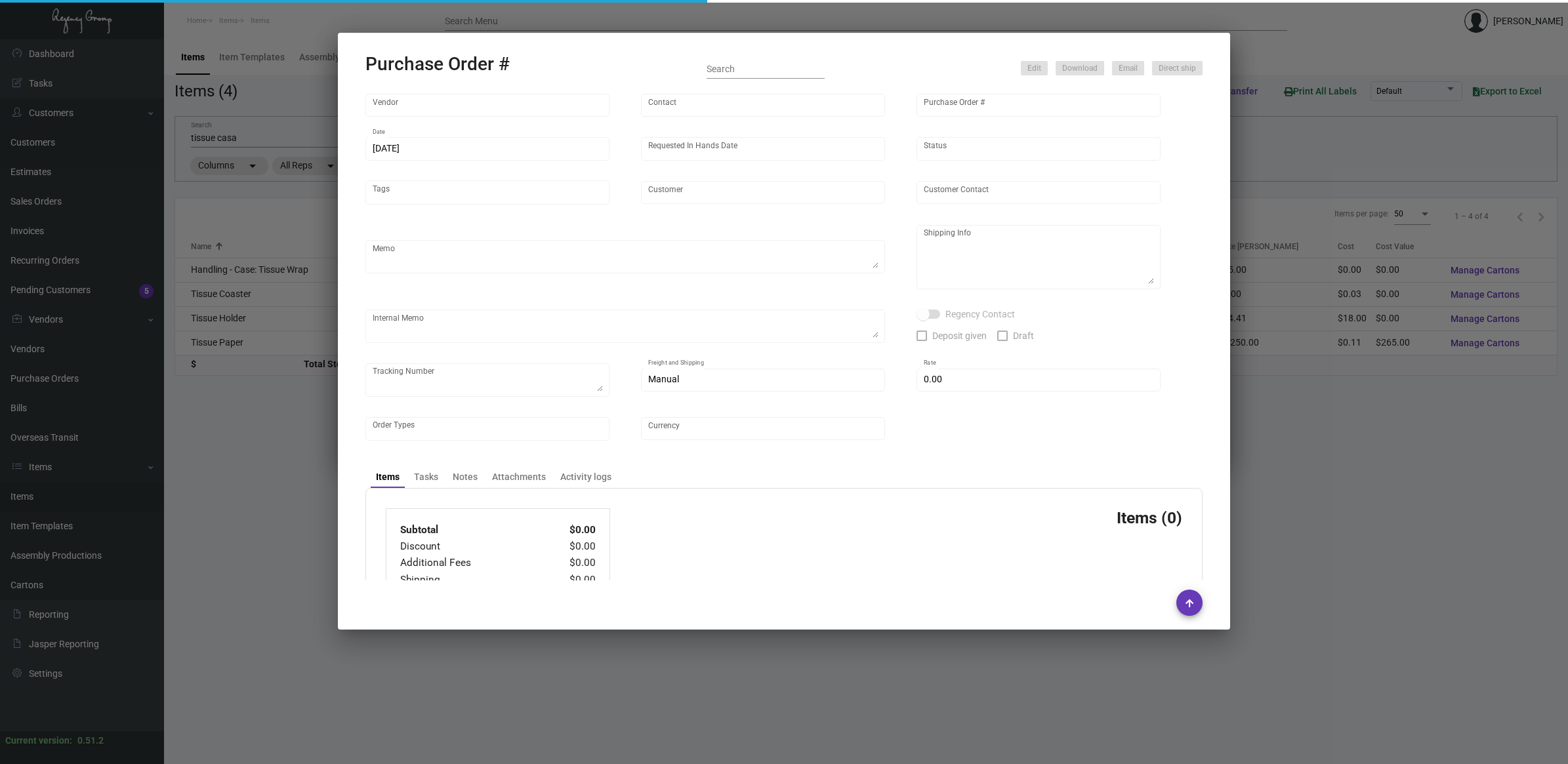
type input "$ 0.00"
type input "United States Dollar $"
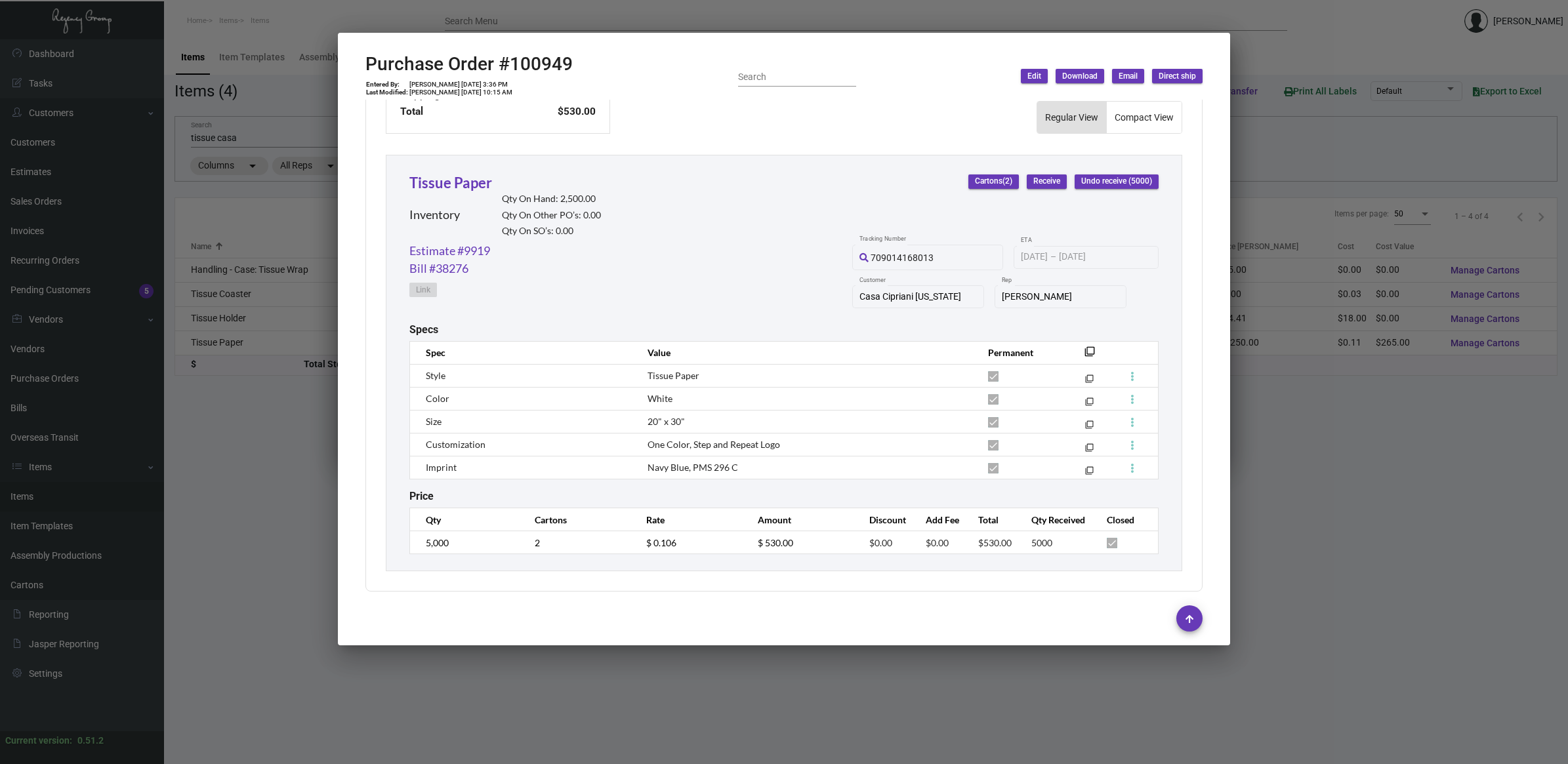
scroll to position [558, 0]
drag, startPoint x: 746, startPoint y: 464, endPoint x: 601, endPoint y: 467, distance: 145.0
click at [601, 467] on tr "Imprint Navy Blue, PMS 296 C filter_none" at bounding box center [784, 467] width 749 height 23
copy tr "Navy Blue, PMS 296 C"
click at [589, 653] on div at bounding box center [784, 382] width 1568 height 764
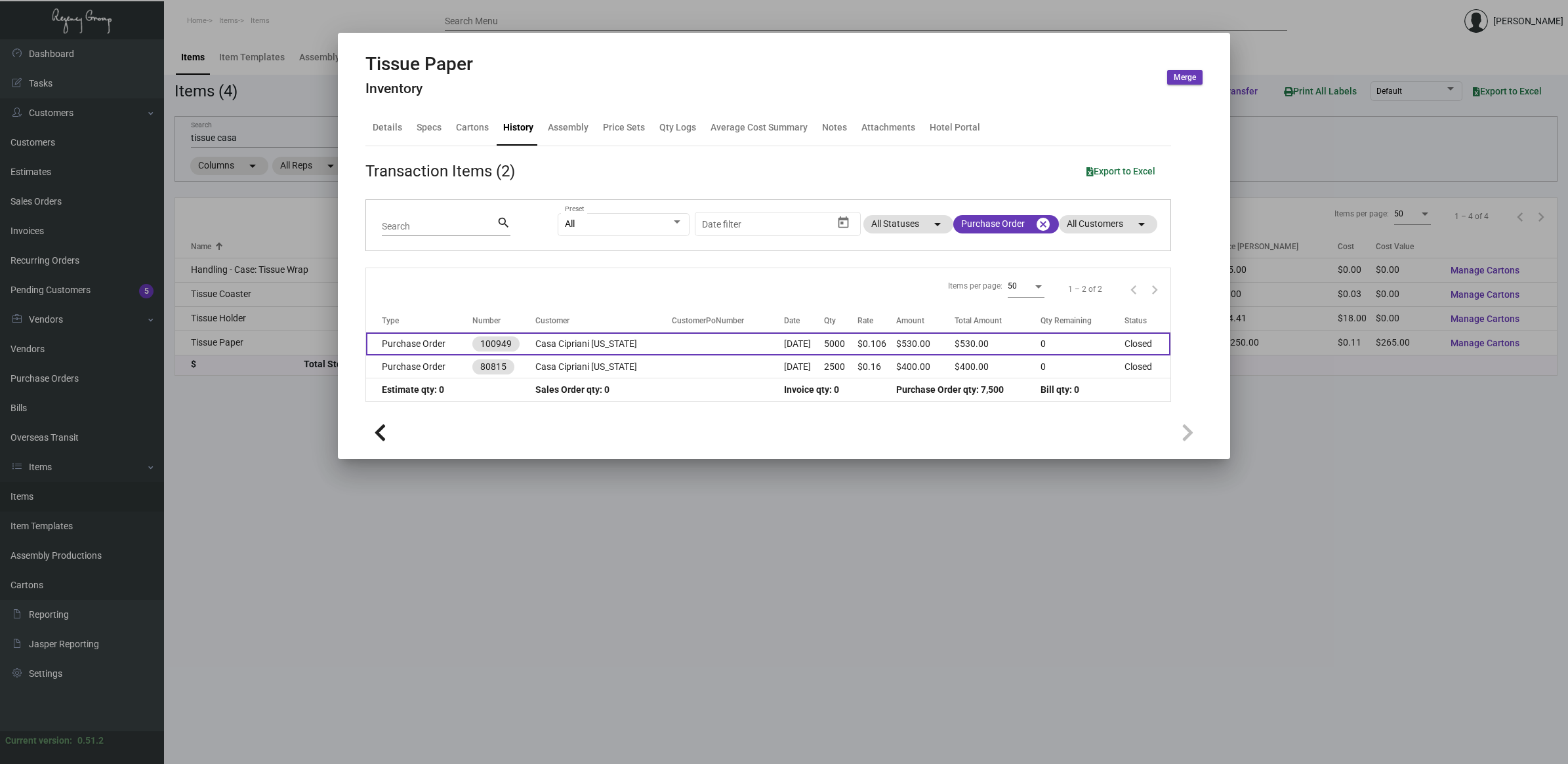
click at [443, 346] on td "Purchase Order" at bounding box center [419, 344] width 107 height 23
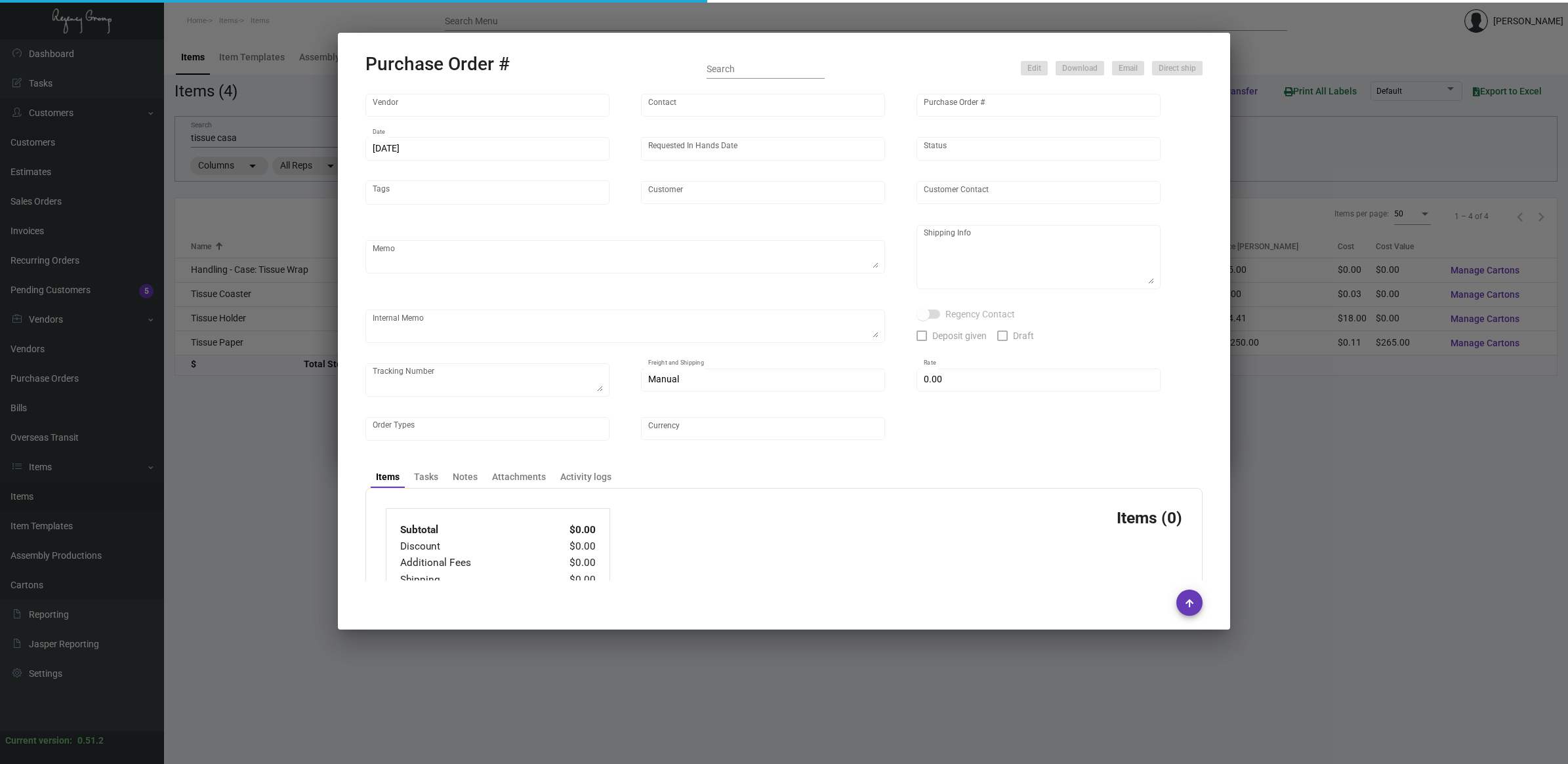
type input "L and L Promos"
type input "[PERSON_NAME]"
type input "100949"
type input "[DATE]"
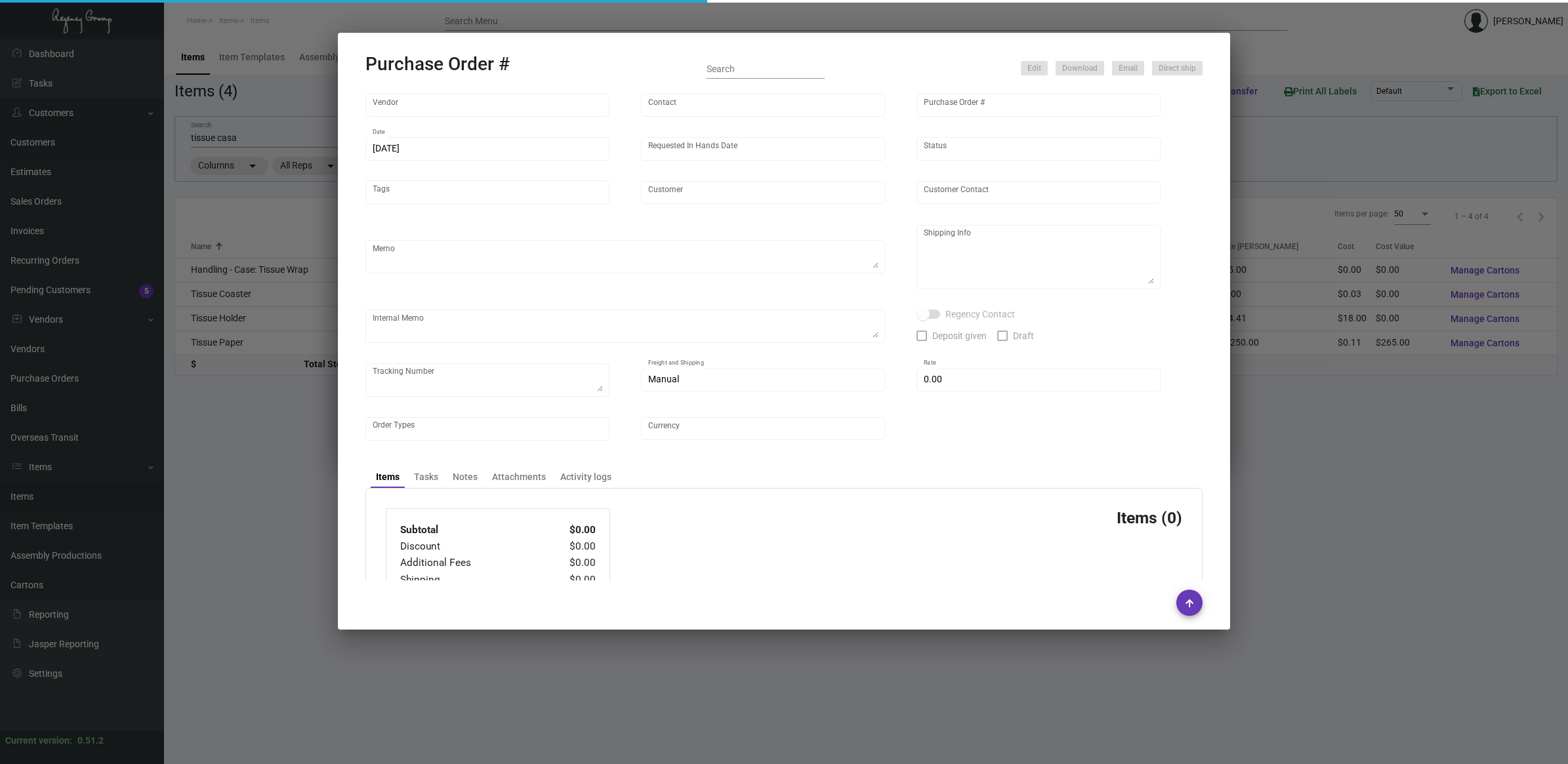
type input "Casa Cipriani [US_STATE]"
type textarea "Repeat Previous PO 80815. Ship via AIR."
type textarea "Regency Group NJ - [PERSON_NAME] [STREET_ADDRESS]"
type textarea "Air ship to NJ Warehouse."
checkbox input "true"
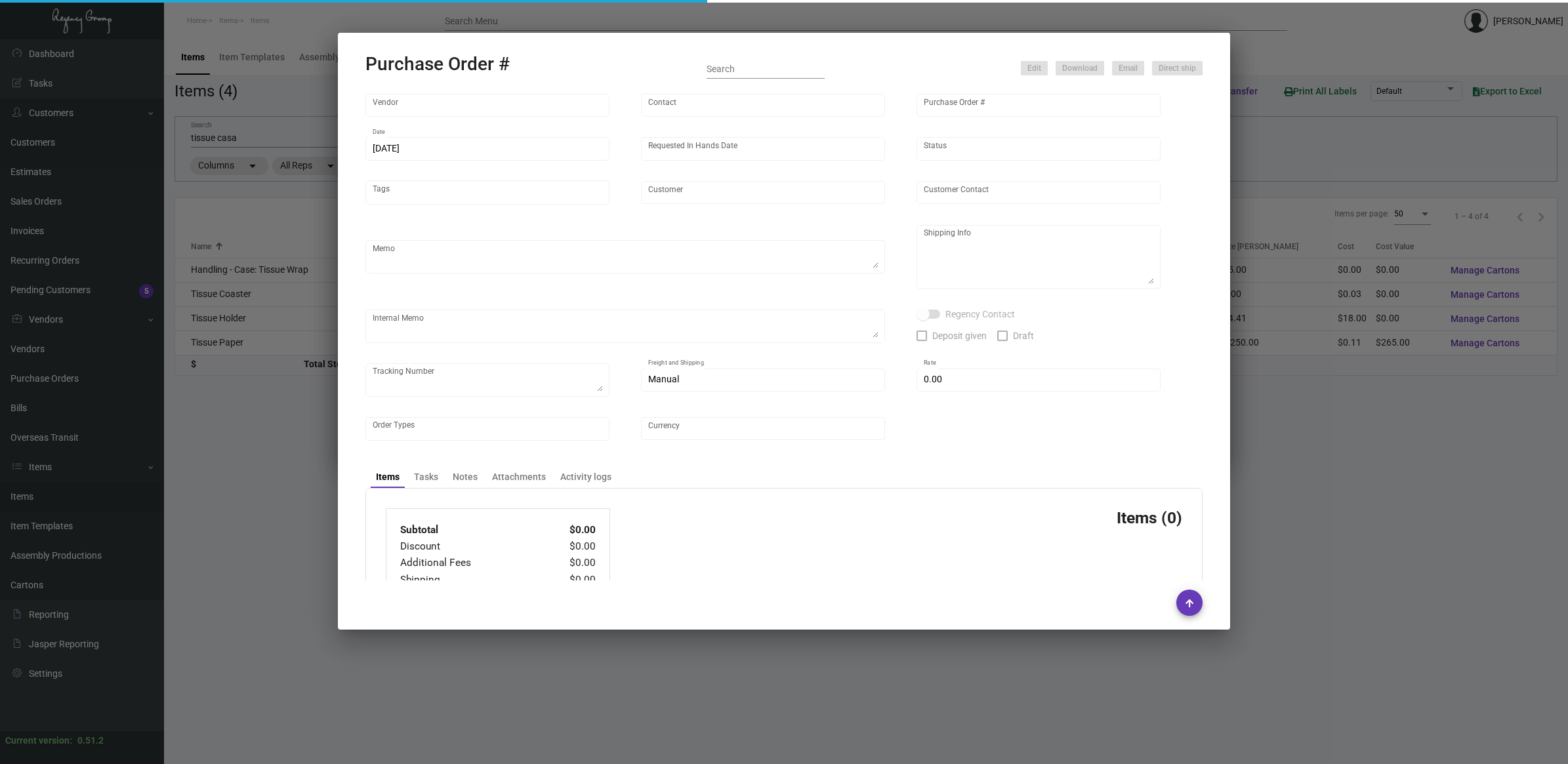
type input "$ 0.00"
type input "United States Dollar $"
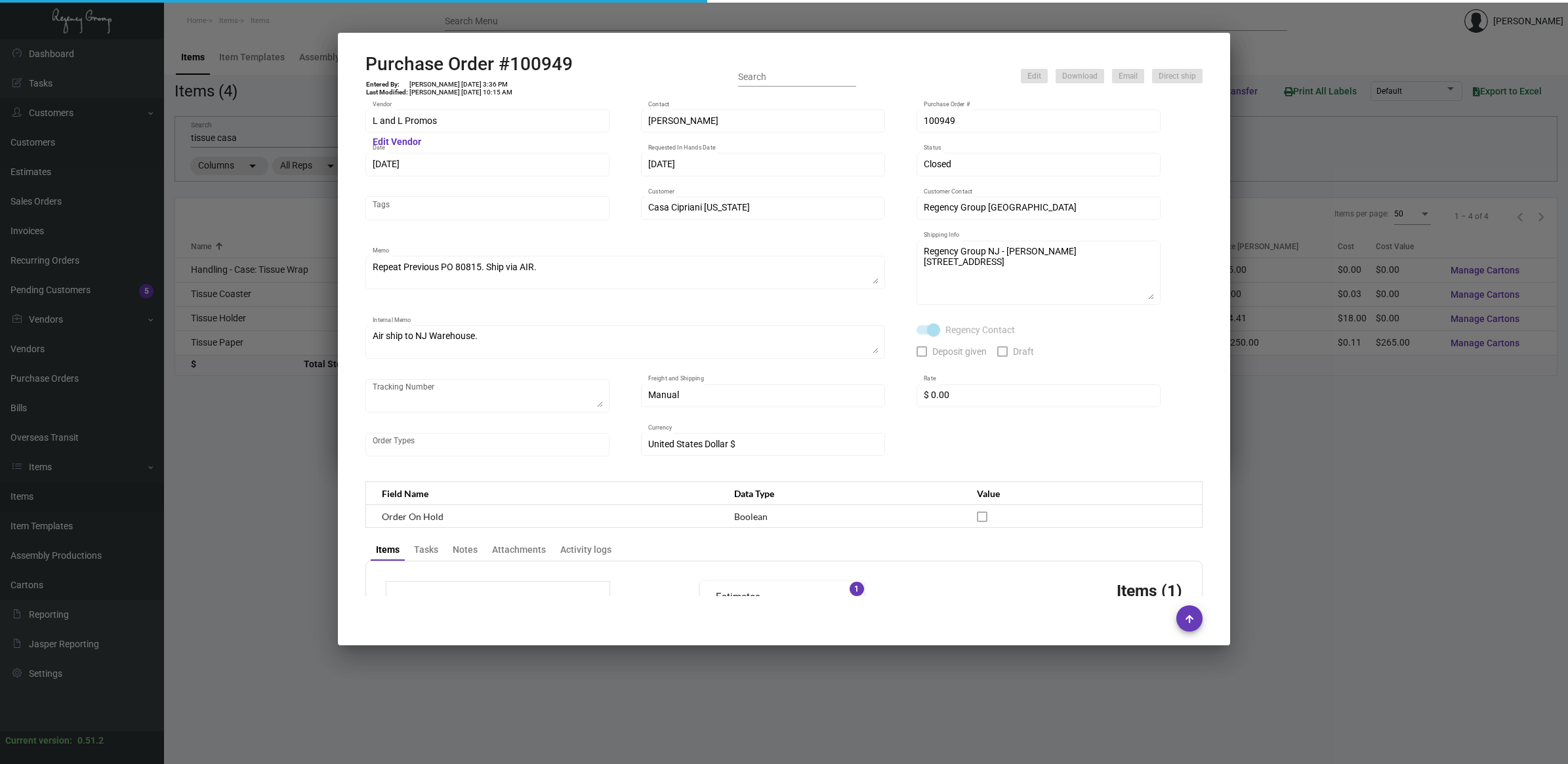
click at [525, 59] on h2 "Purchase Order #100949" at bounding box center [469, 64] width 207 height 23
click at [525, 58] on h2 "Purchase Order #100949" at bounding box center [469, 64] width 207 height 23
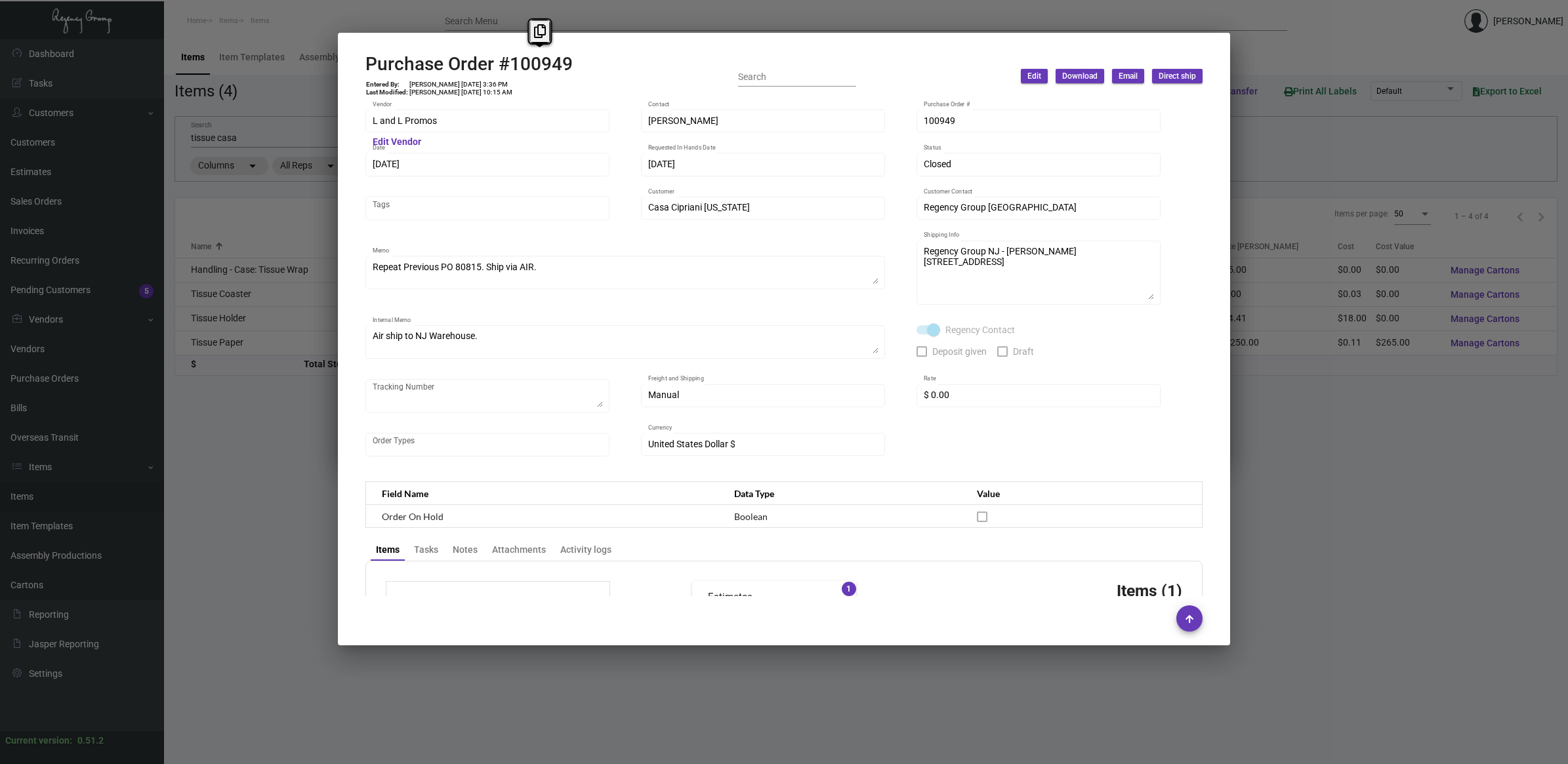
copy h2 "100949"
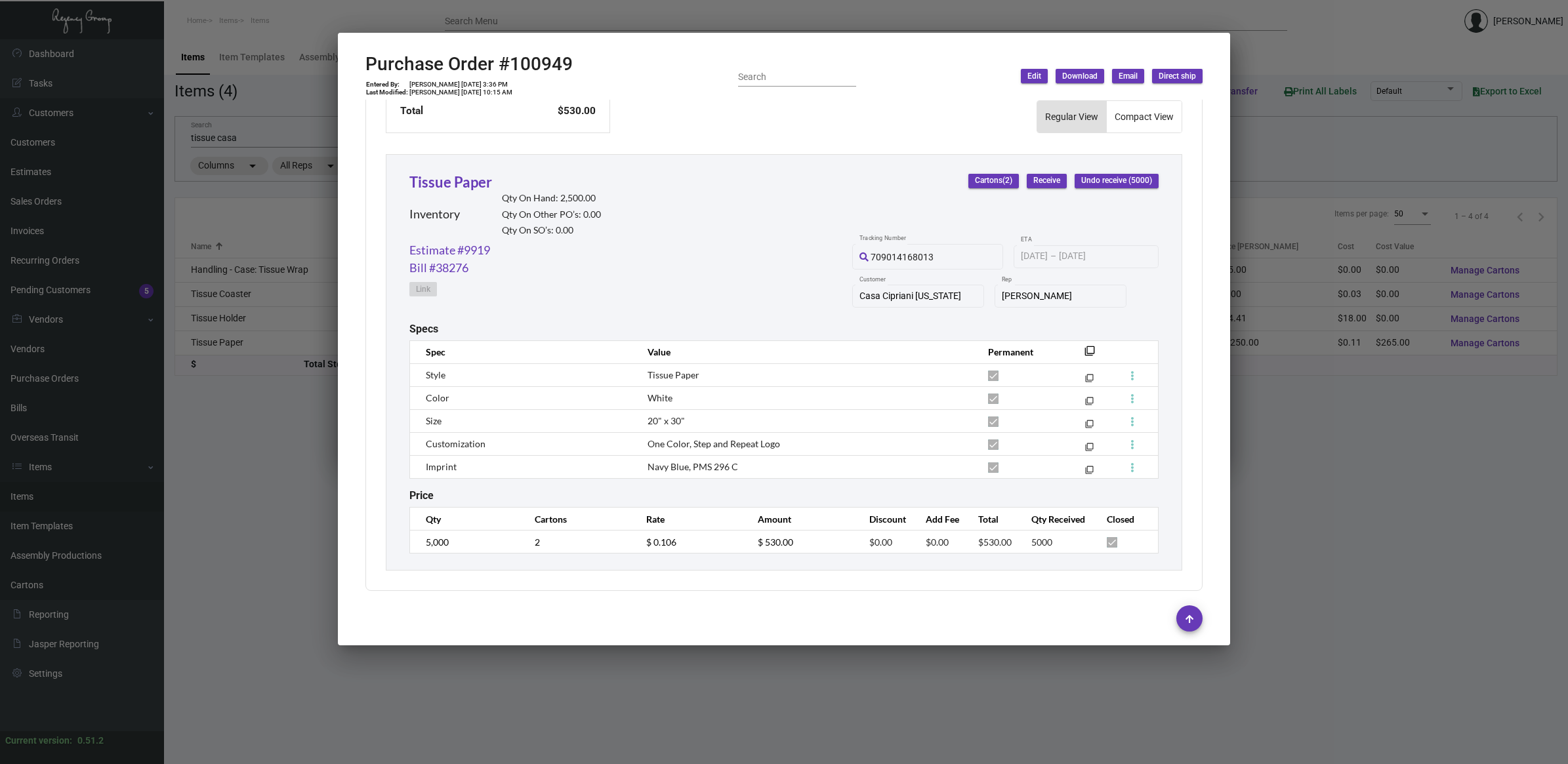
click at [1446, 441] on div at bounding box center [784, 382] width 1568 height 764
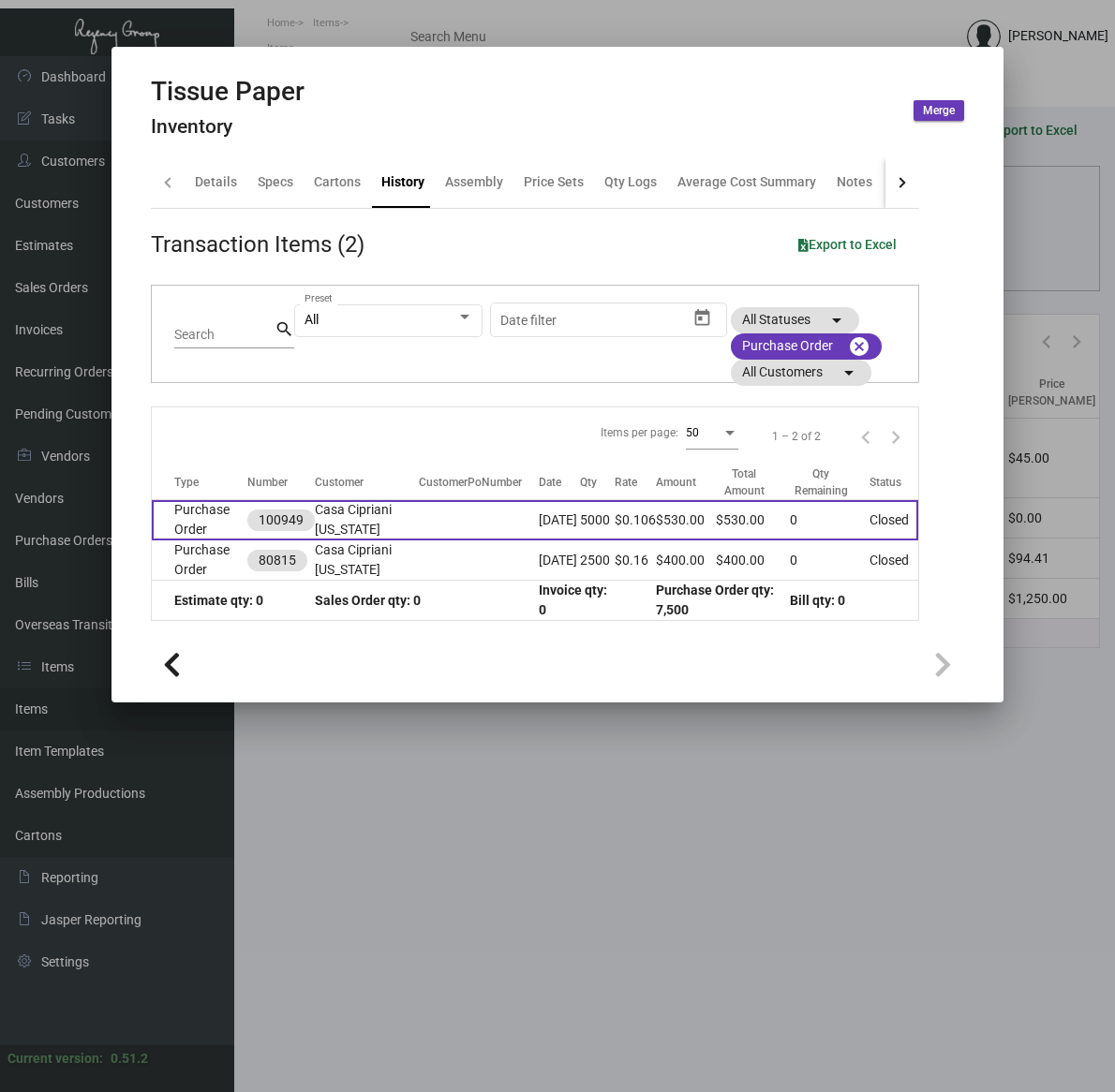
click at [221, 525] on td "Purchase Order" at bounding box center [200, 520] width 96 height 41
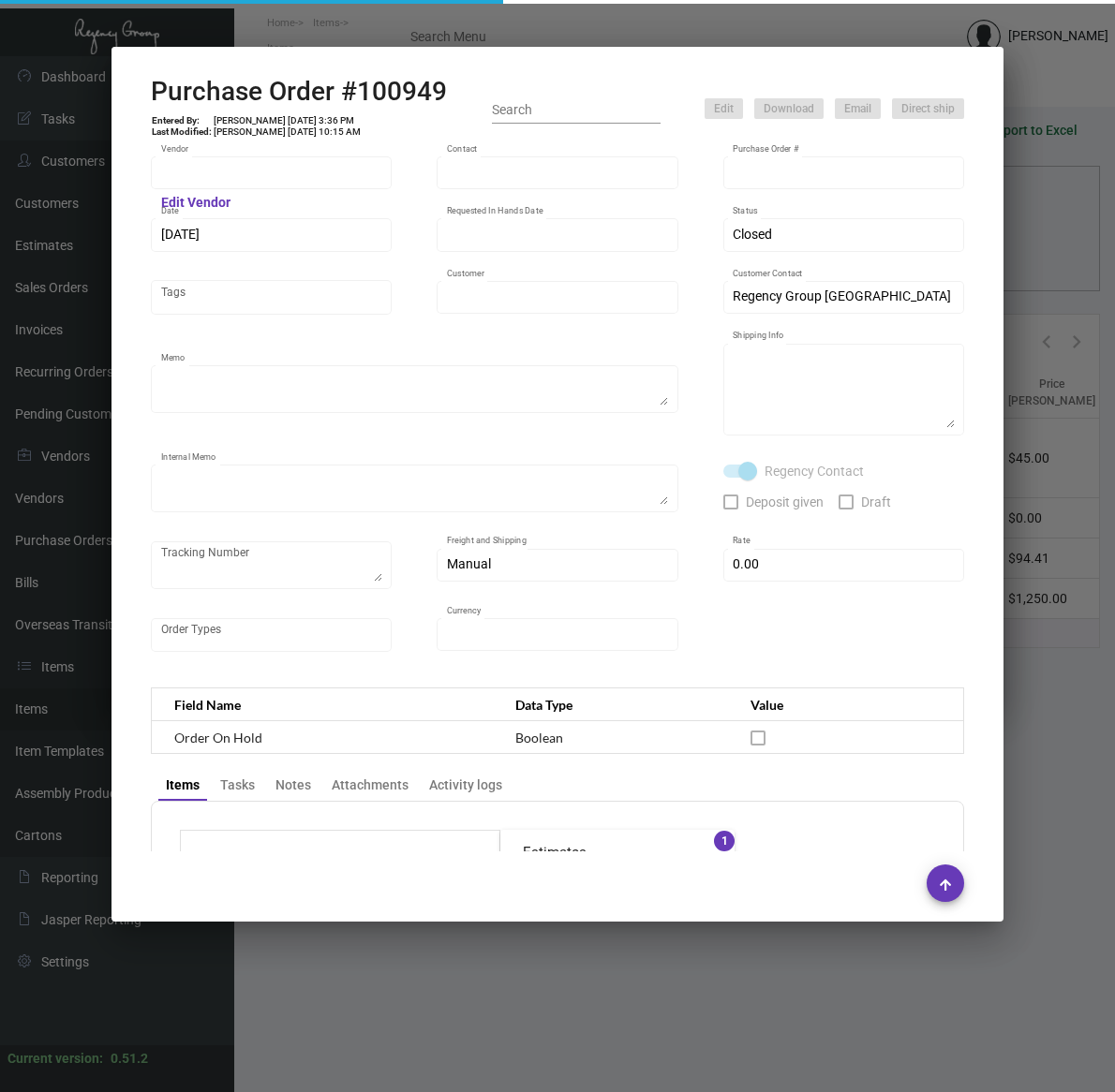
type input "L and L Promos"
type input "[PERSON_NAME]"
type input "100949"
type input "[DATE]"
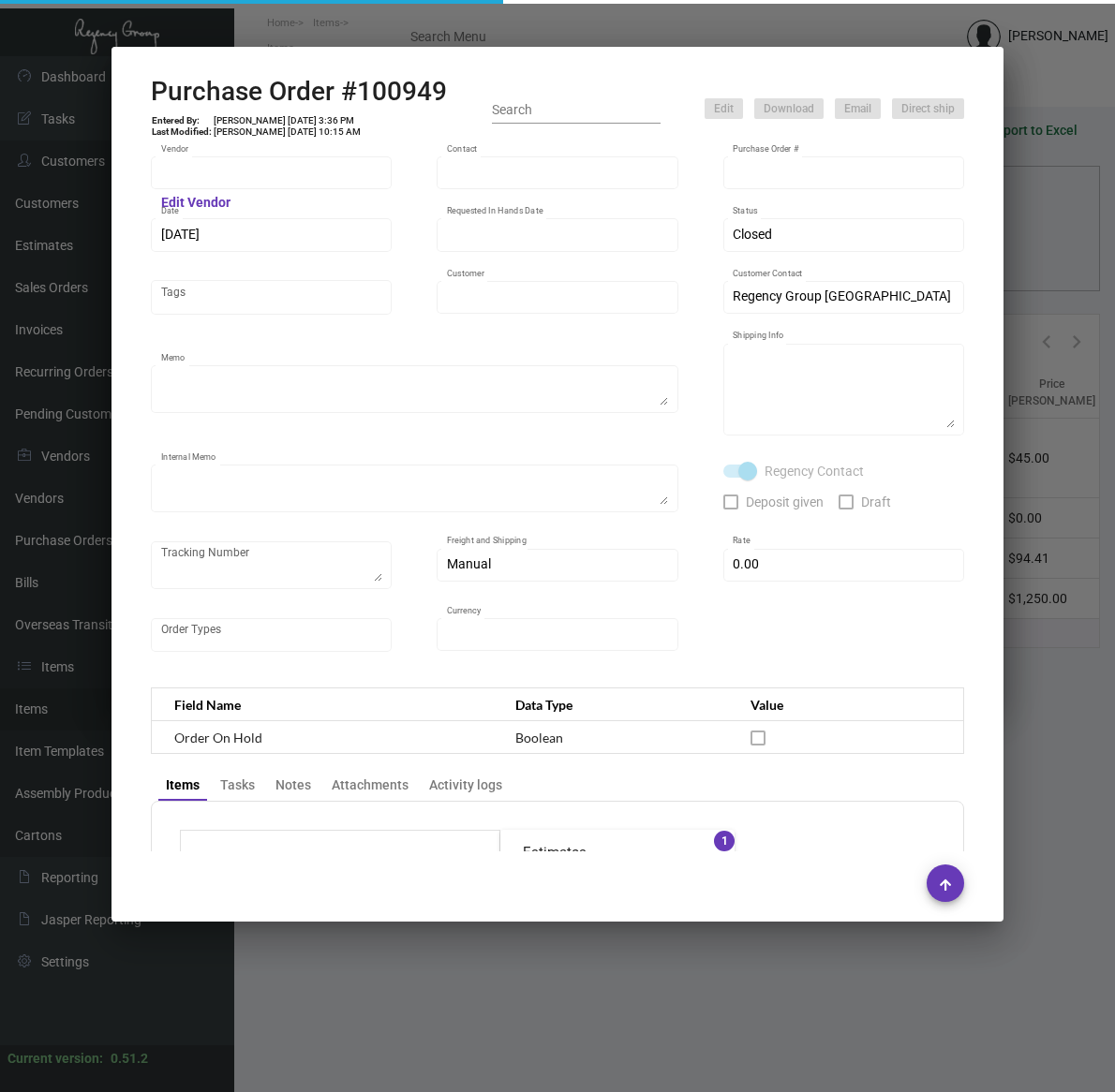
type input "Casa Cipriani [US_STATE]"
type textarea "Repeat Previous PO 80815. Ship via AIR."
type textarea "Regency Group NJ - [PERSON_NAME] [STREET_ADDRESS]"
type textarea "Air ship to NJ Warehouse."
checkbox input "true"
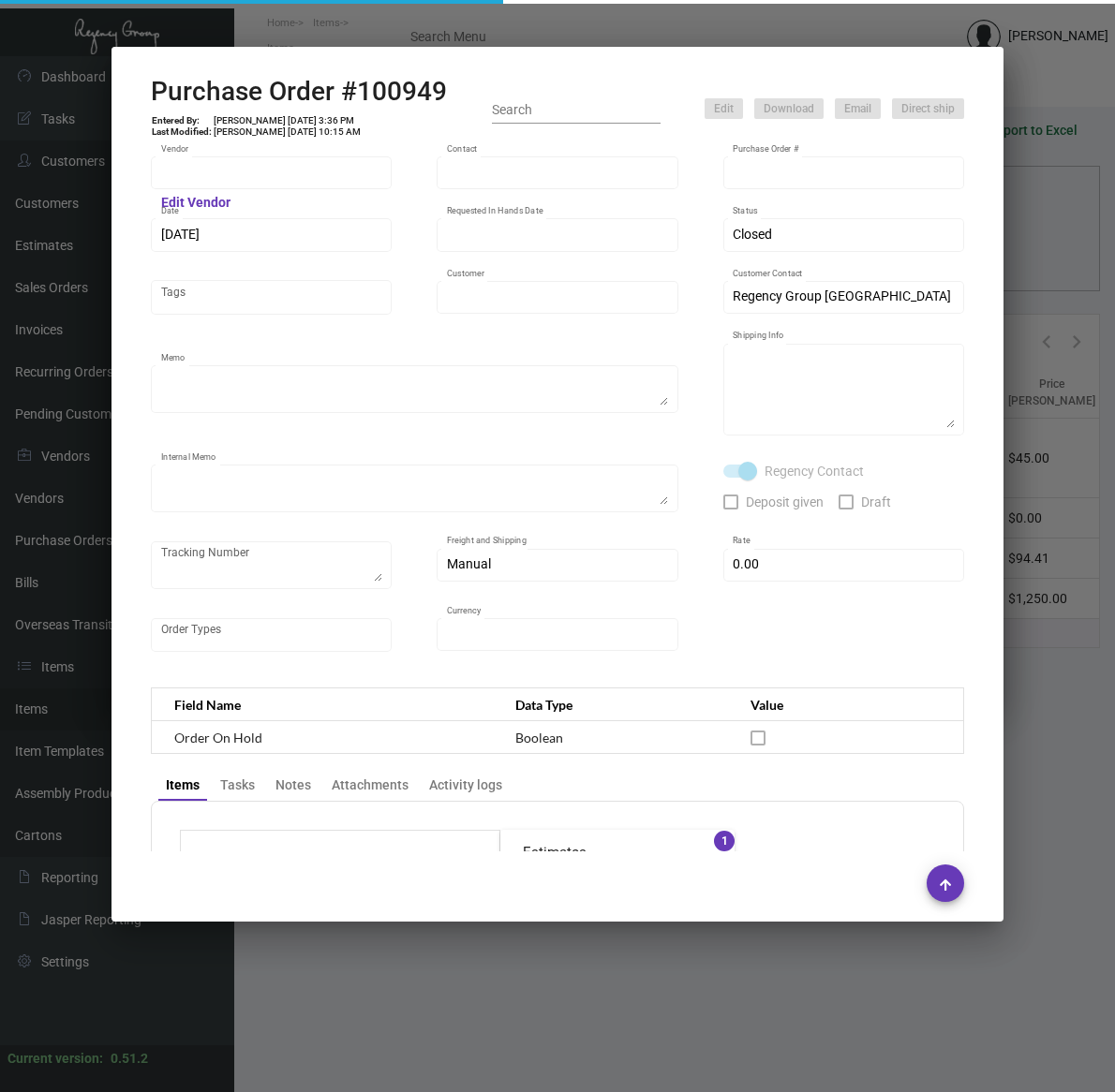
type input "$ 0.00"
type input "United States Dollar $"
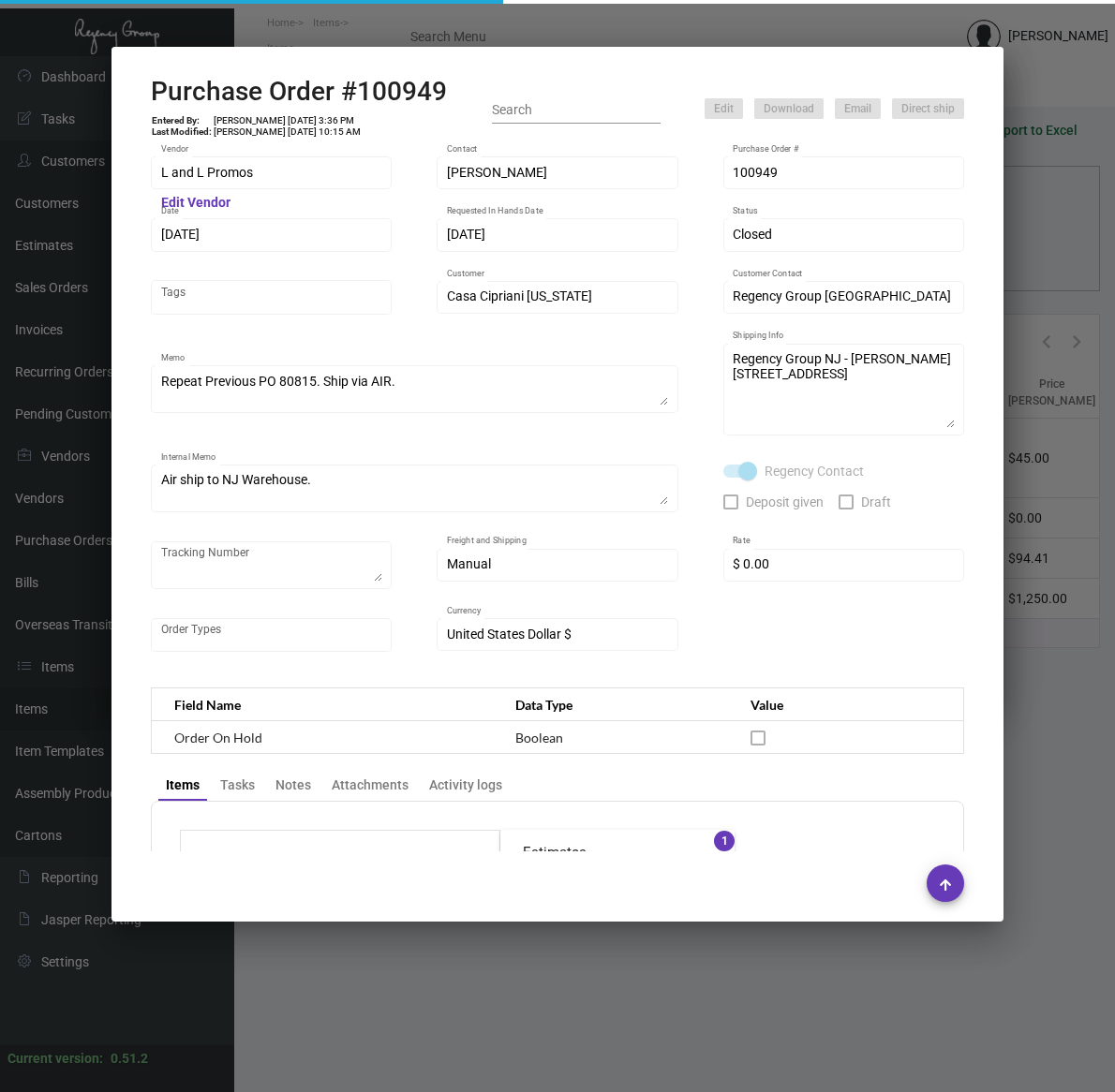
click at [382, 92] on h2 "Purchase Order #100949" at bounding box center [299, 92] width 296 height 32
copy h2 "100949"
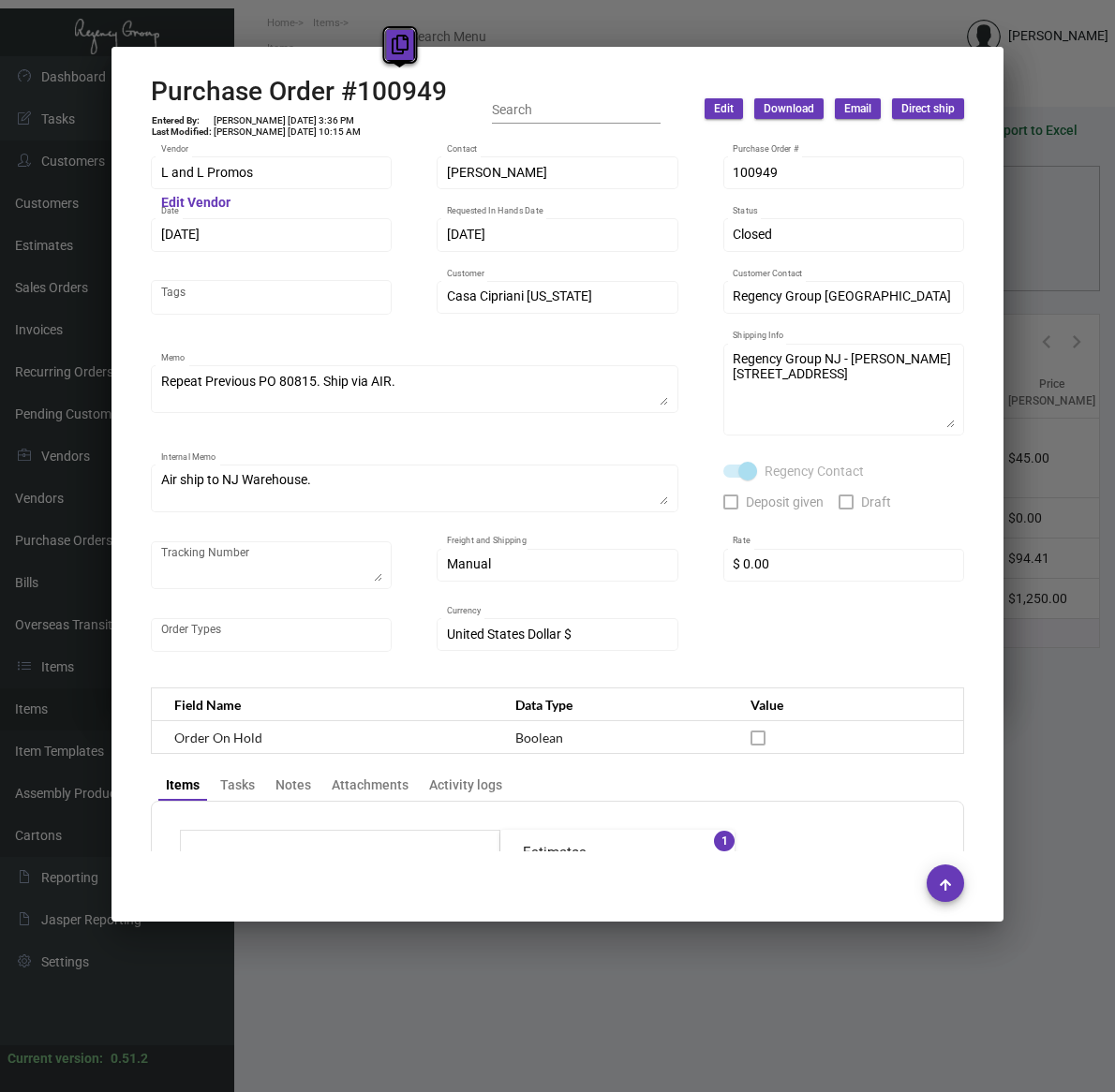
click at [387, 40] on button at bounding box center [399, 45] width 31 height 34
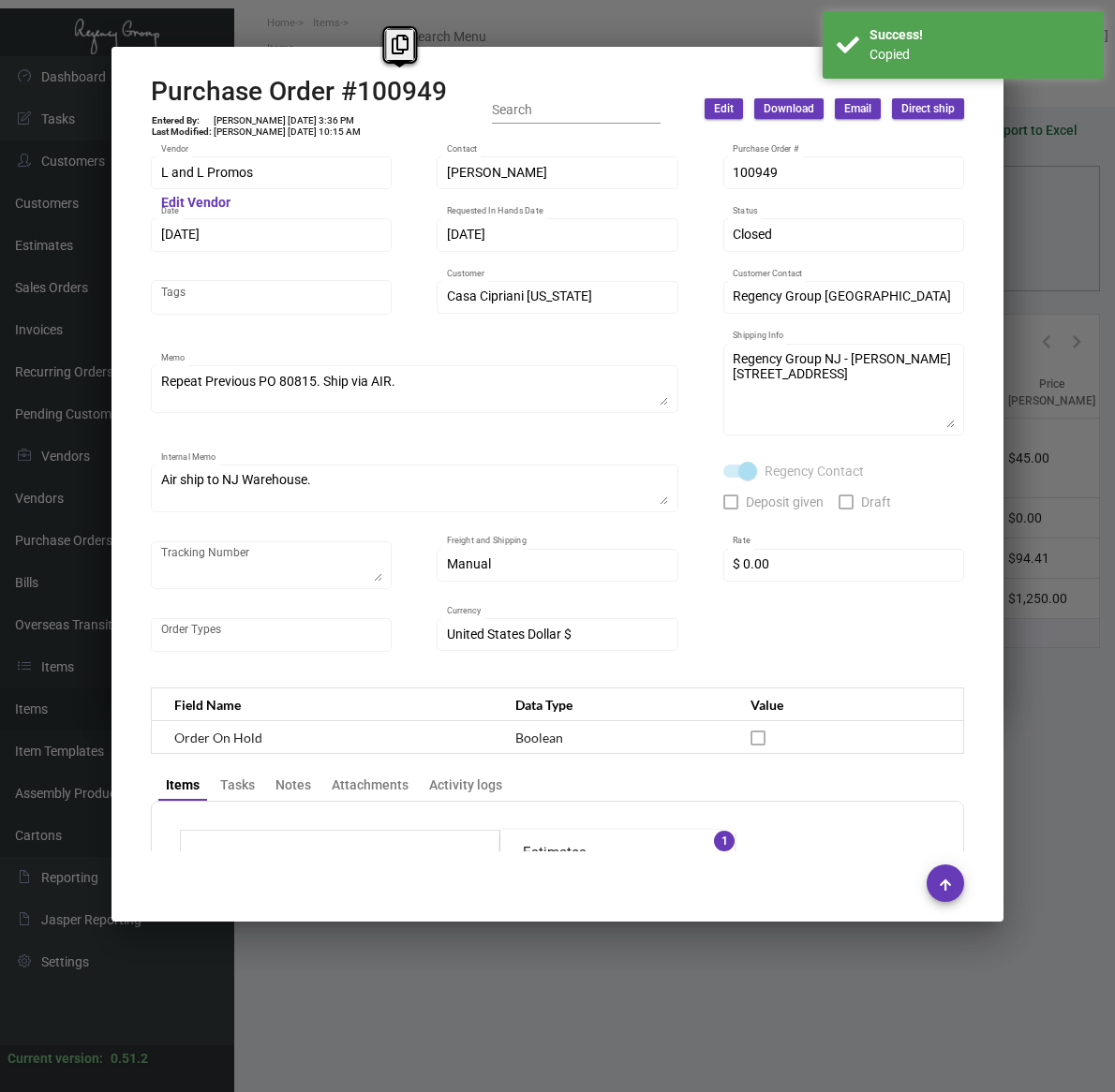
click at [399, 645] on div "L and L Promos Vendor Edit Vendor [PERSON_NAME] Sales Contact 100949 Purchase O…" at bounding box center [558, 413] width 813 height 520
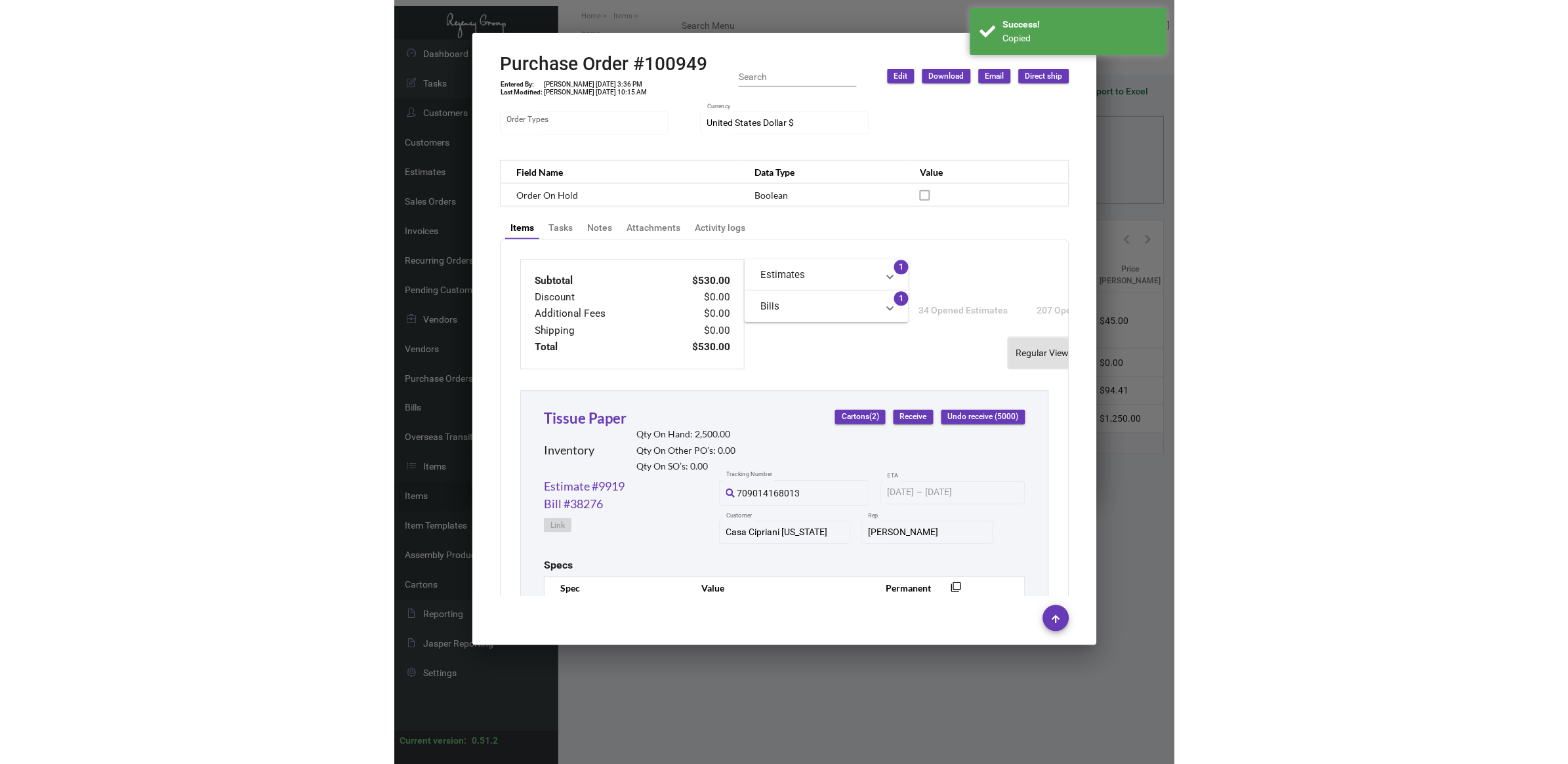
scroll to position [575, 0]
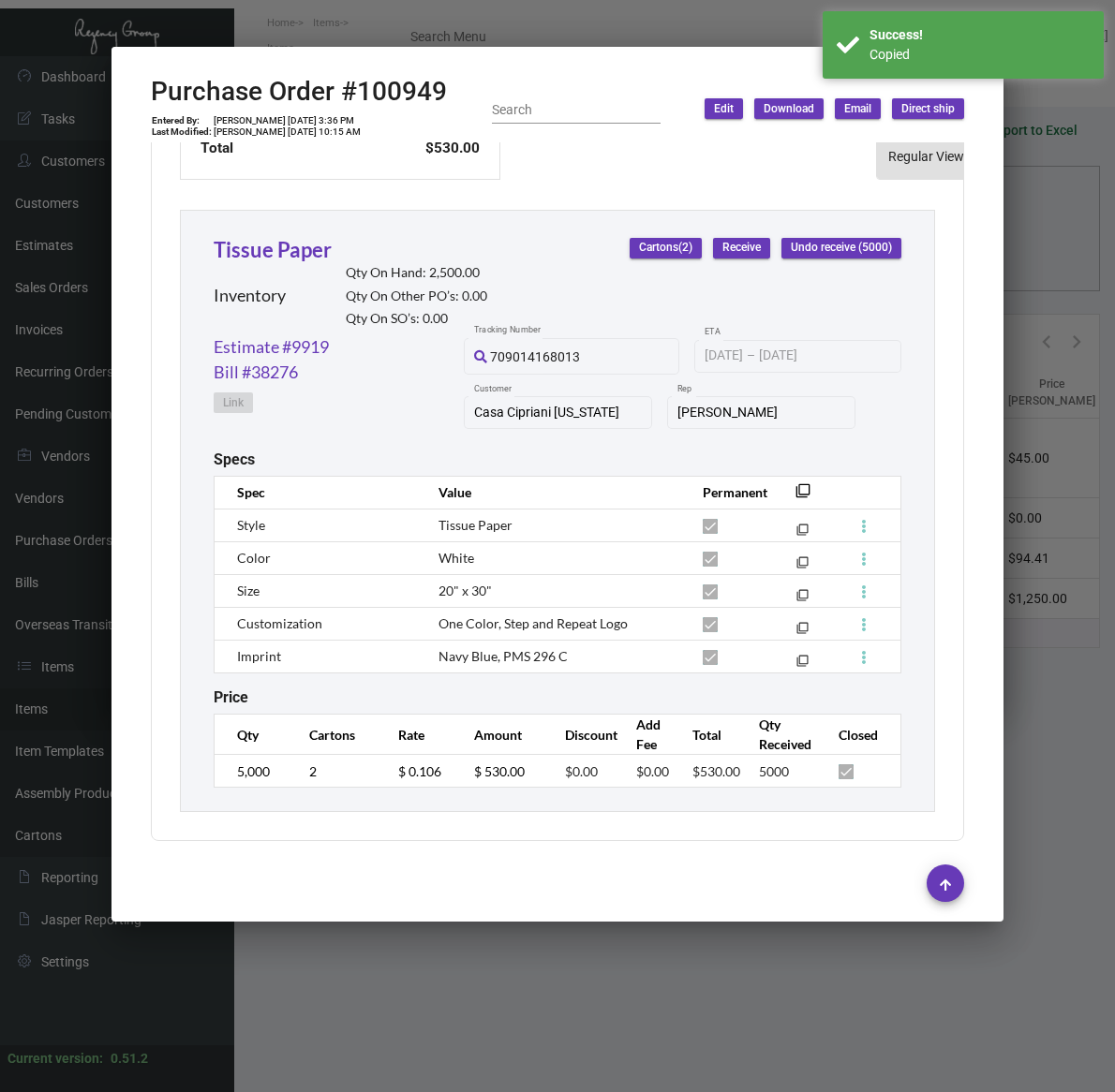
click at [494, 649] on span "Navy Blue, PMS 296 C" at bounding box center [503, 656] width 130 height 16
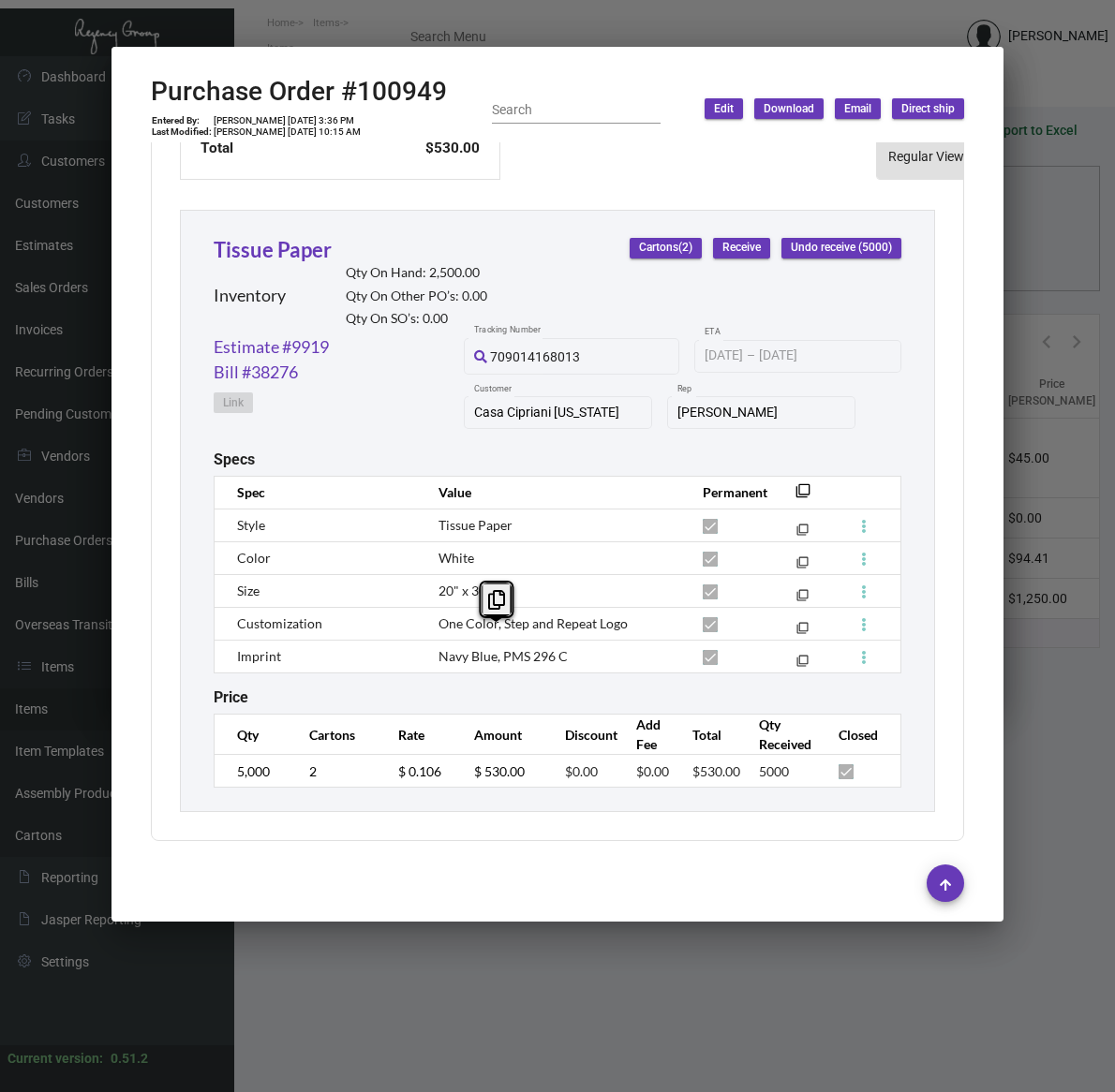
copy table "Spec Value Permanent filter_none Style Tissue Paper filter_none Color White fil…"
click at [547, 615] on span "One Color, Step and Repeat Logo" at bounding box center [533, 623] width 189 height 16
copy tr "One Color, Step and Repeat Logo filter_none"
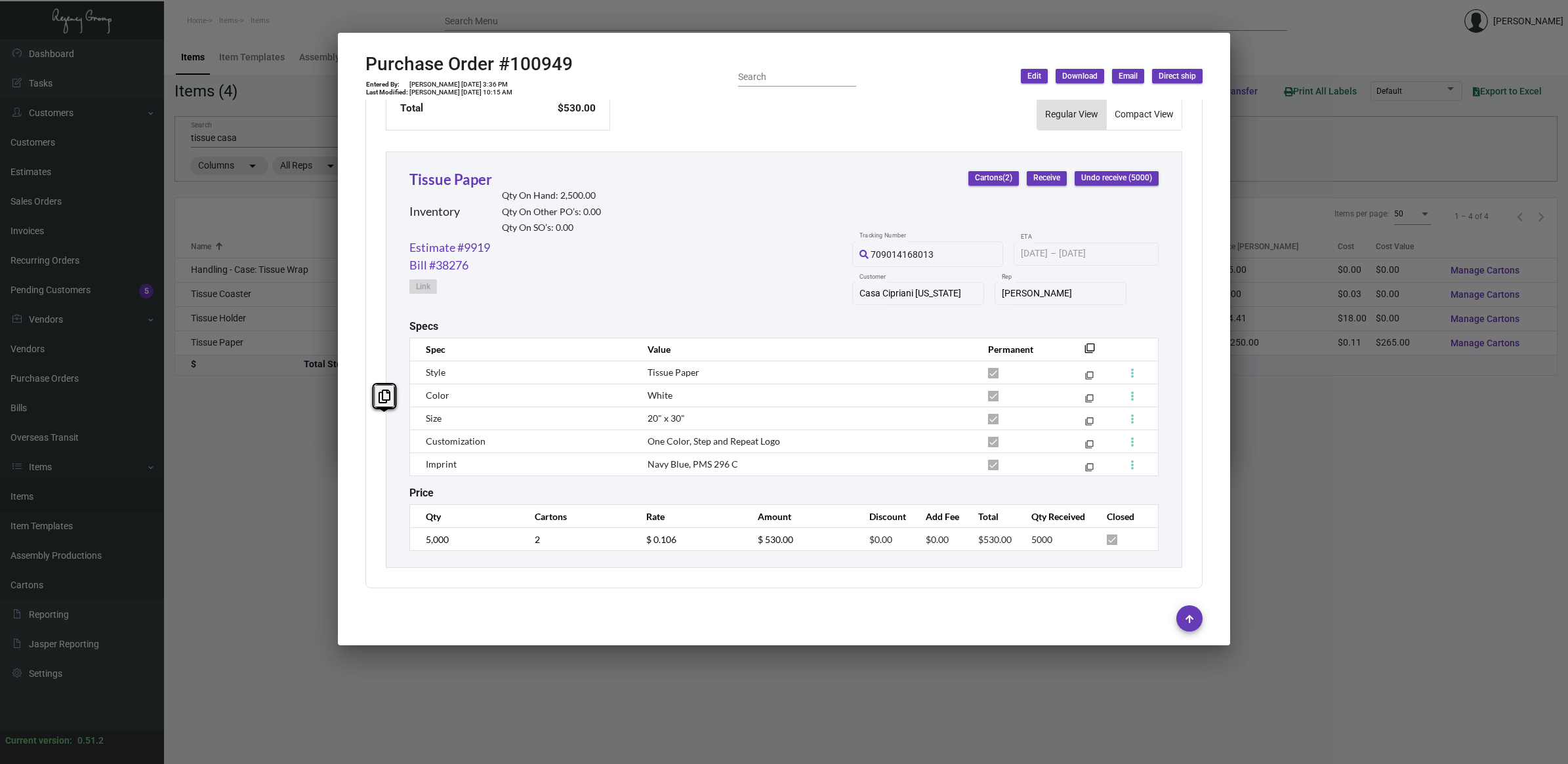
scroll to position [558, 0]
click at [256, 523] on div at bounding box center [784, 382] width 1568 height 764
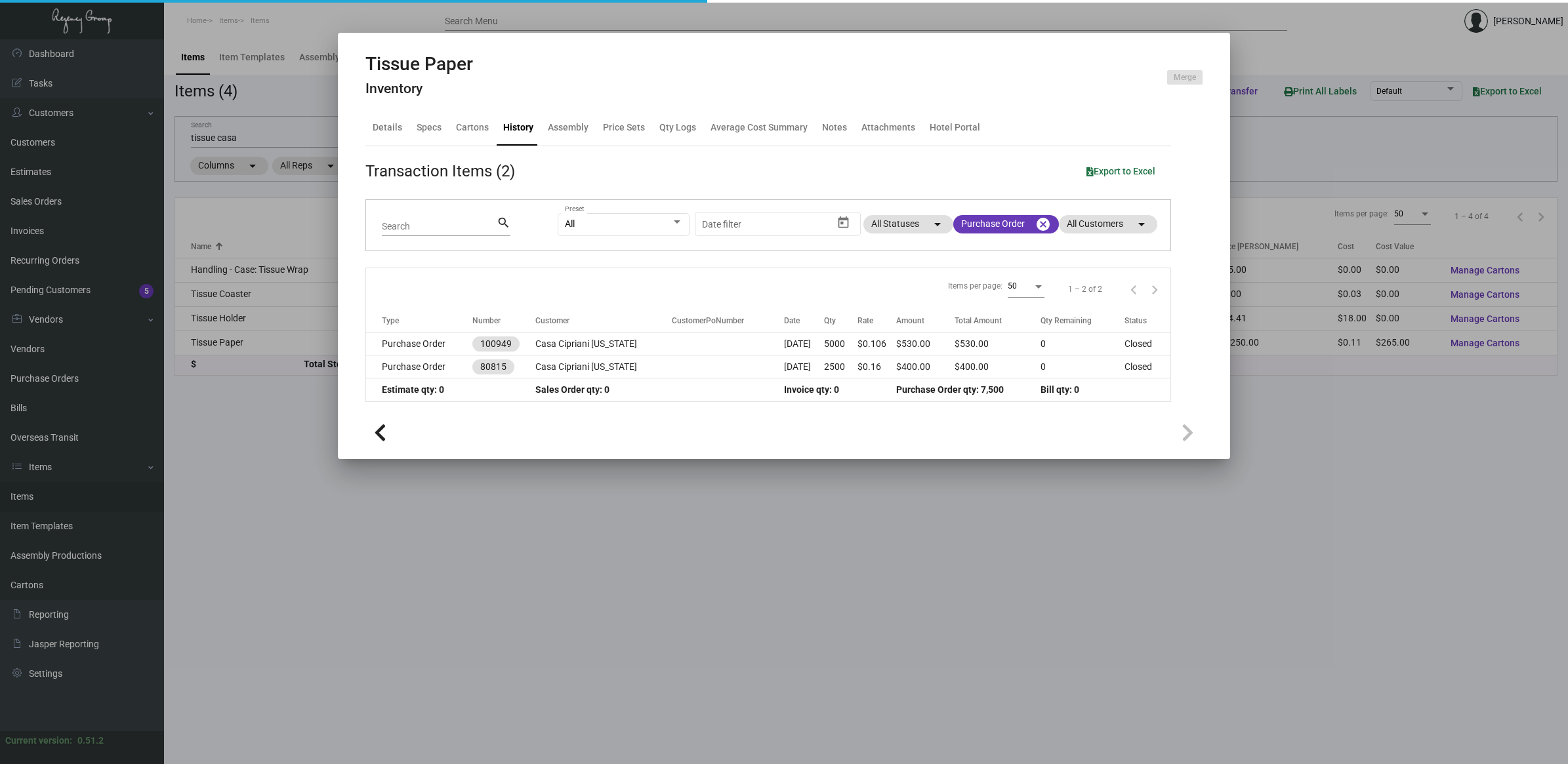
click at [67, 388] on div at bounding box center [784, 382] width 1568 height 764
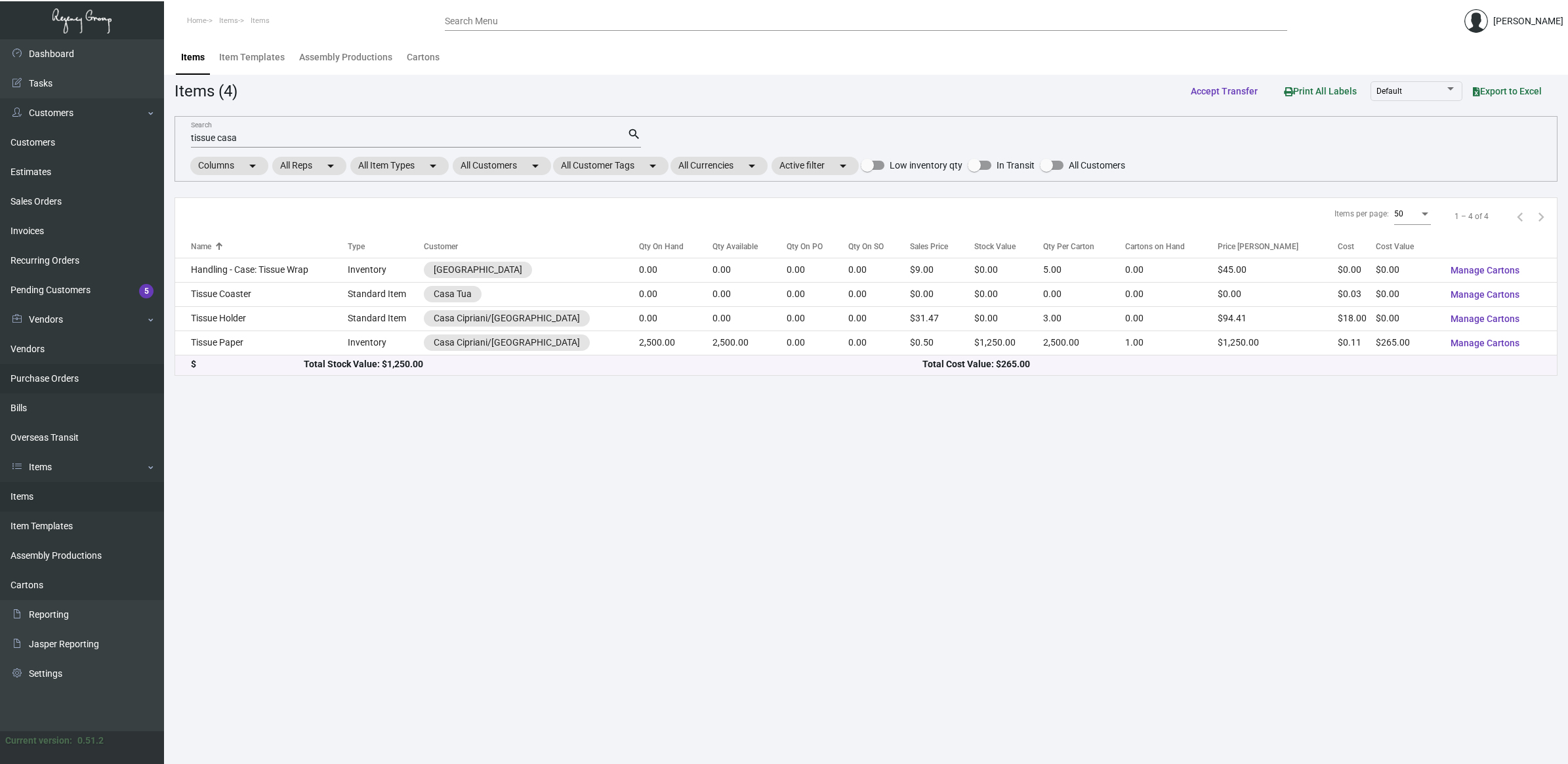
click at [67, 381] on link "Purchase Orders" at bounding box center [82, 379] width 164 height 30
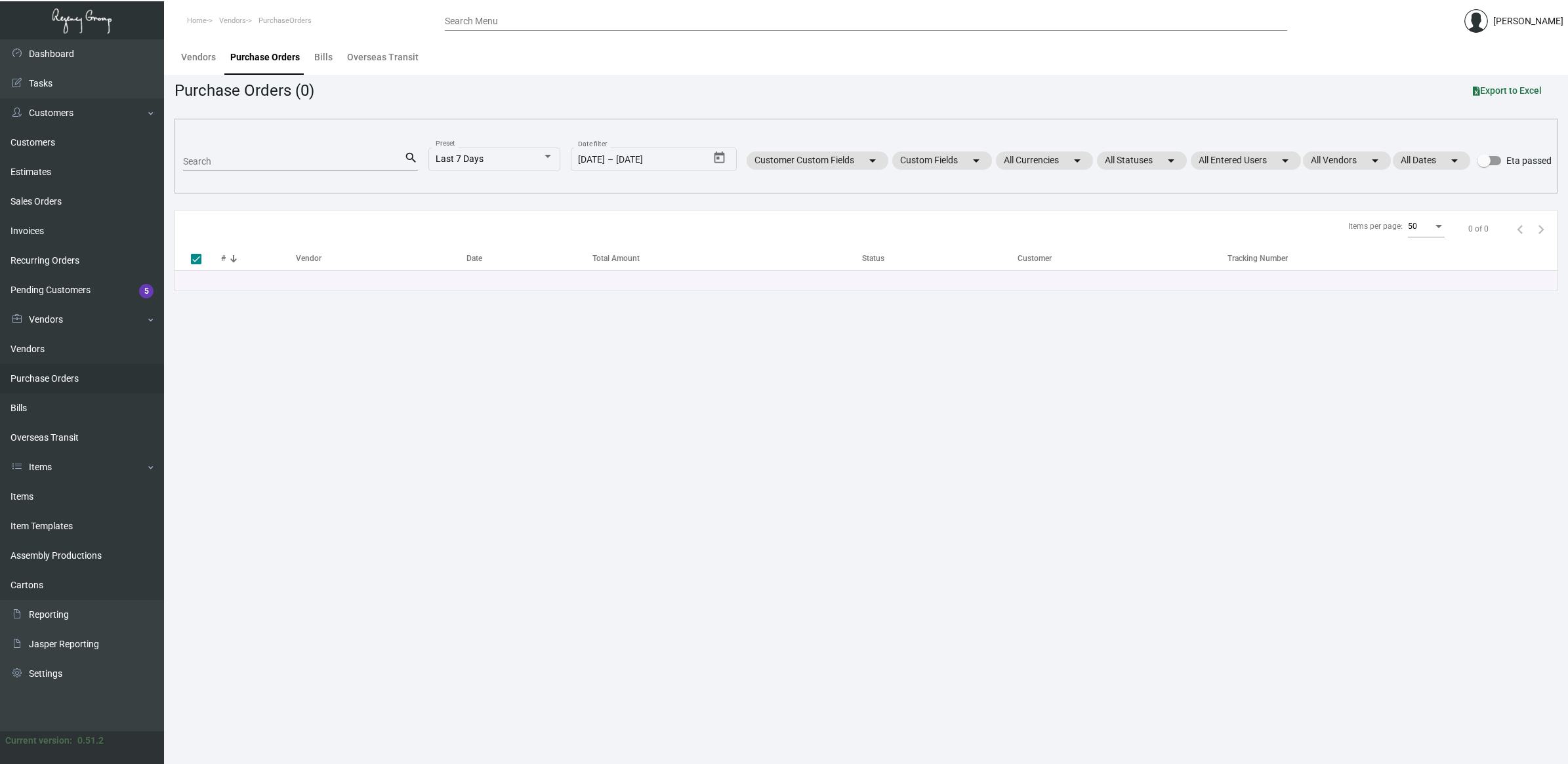
click at [250, 162] on input "Search" at bounding box center [293, 162] width 221 height 11
paste input "103247"
type input "103247"
checkbox input "false"
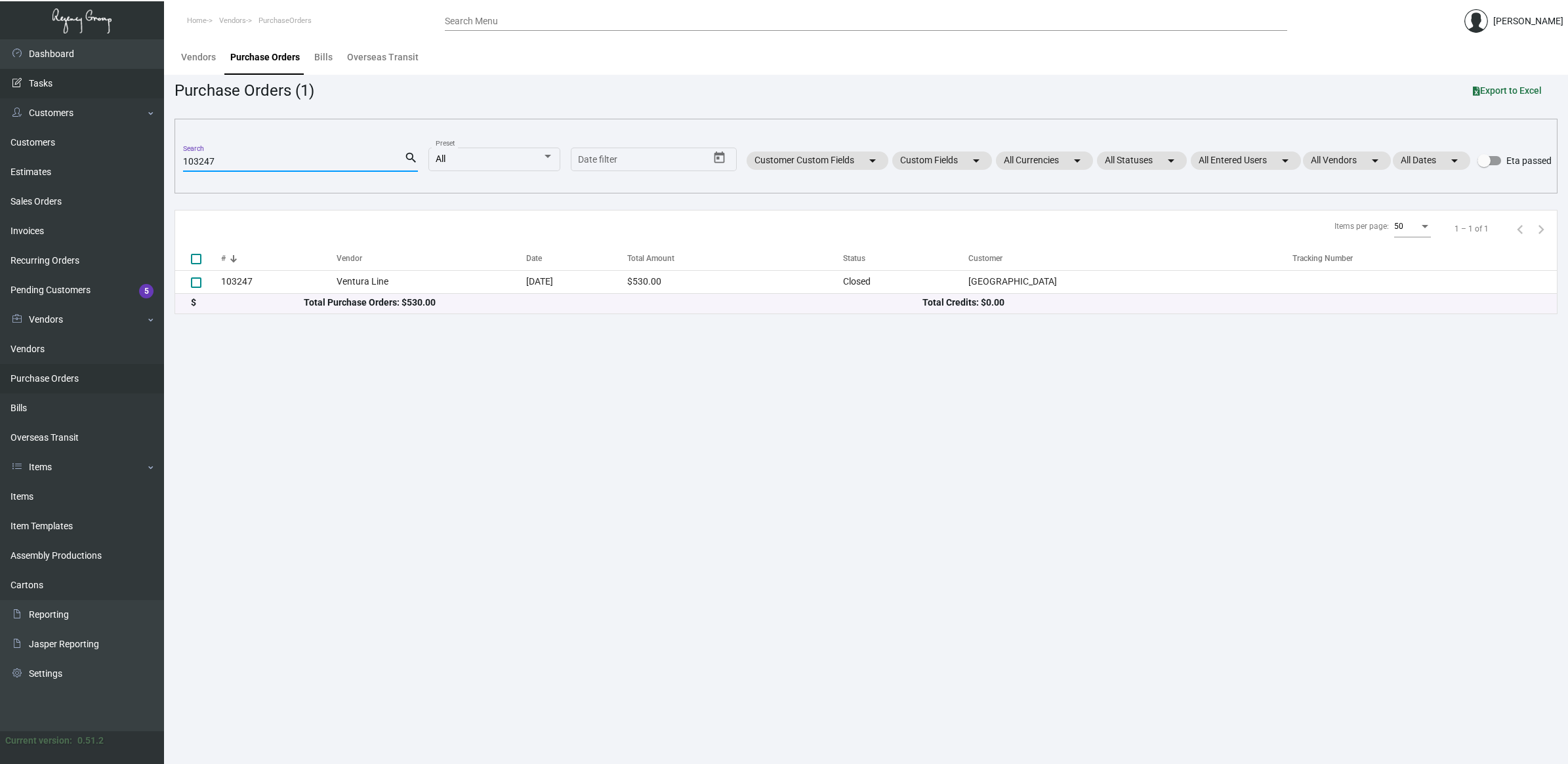
type input "103247"
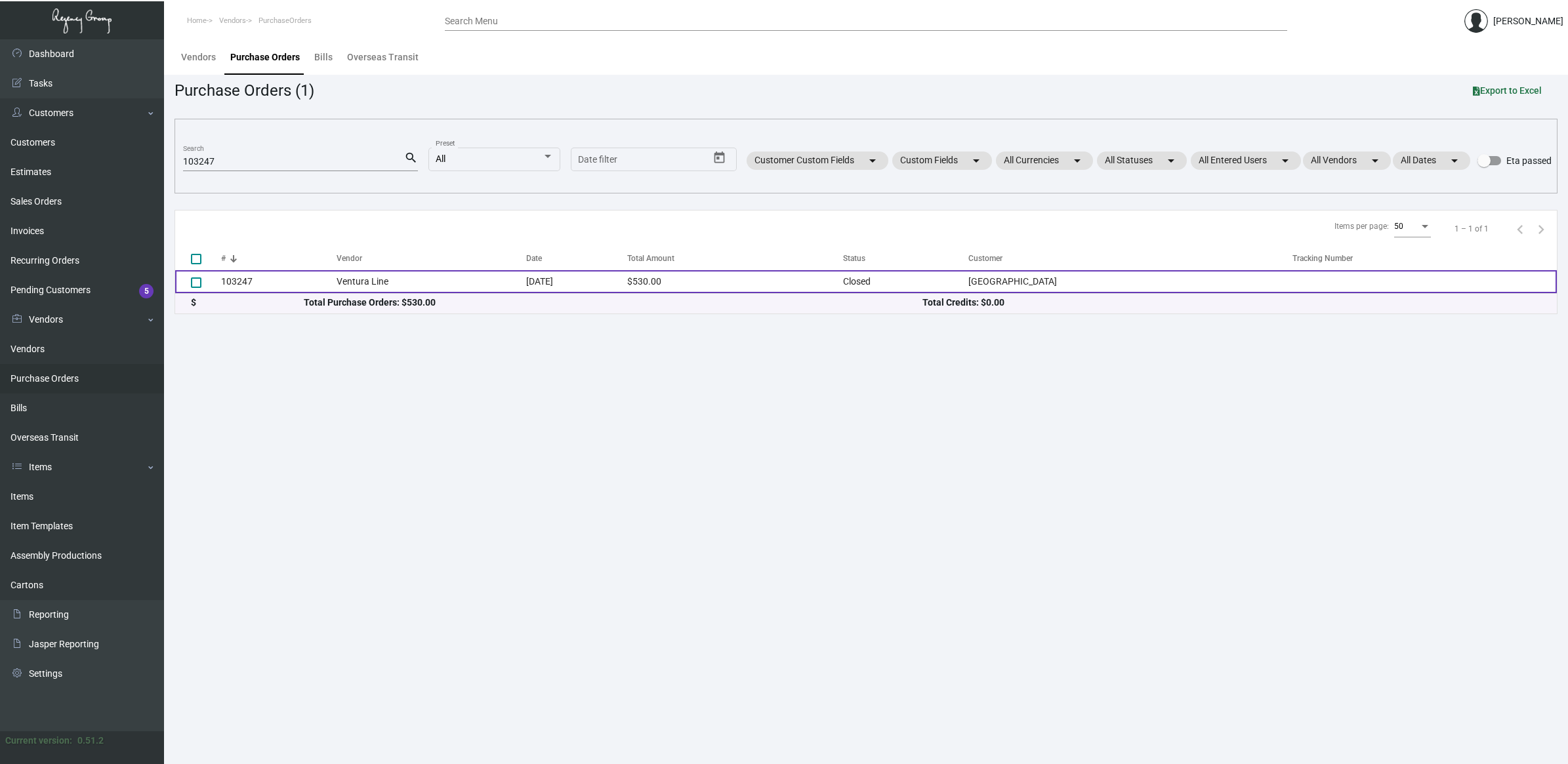
click at [450, 286] on td "Ventura Line" at bounding box center [431, 281] width 189 height 23
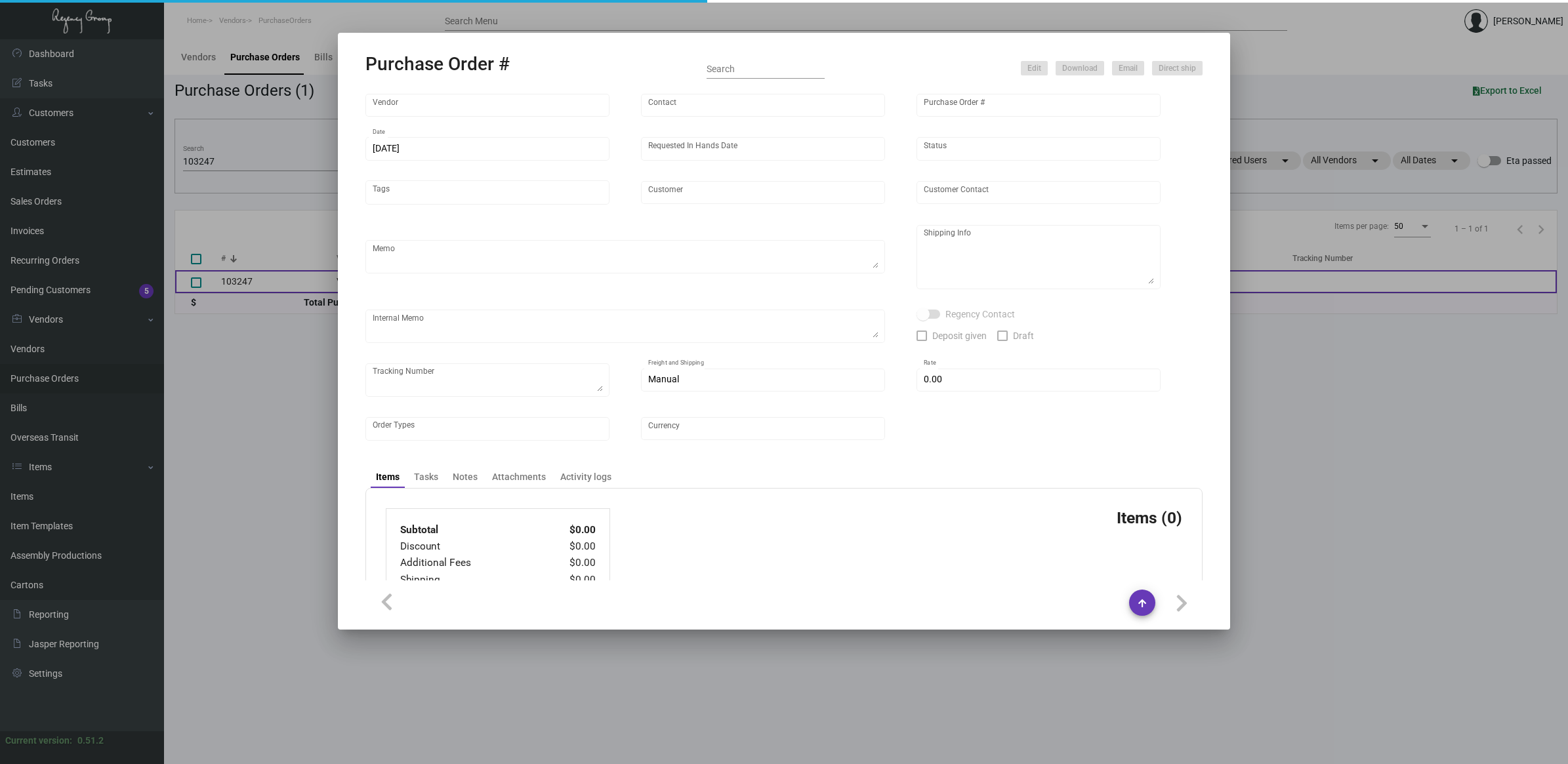
type input "Ventura Line"
type input "MISSING INFO MISSING INFO"
type input "103247"
type input "[DATE]"
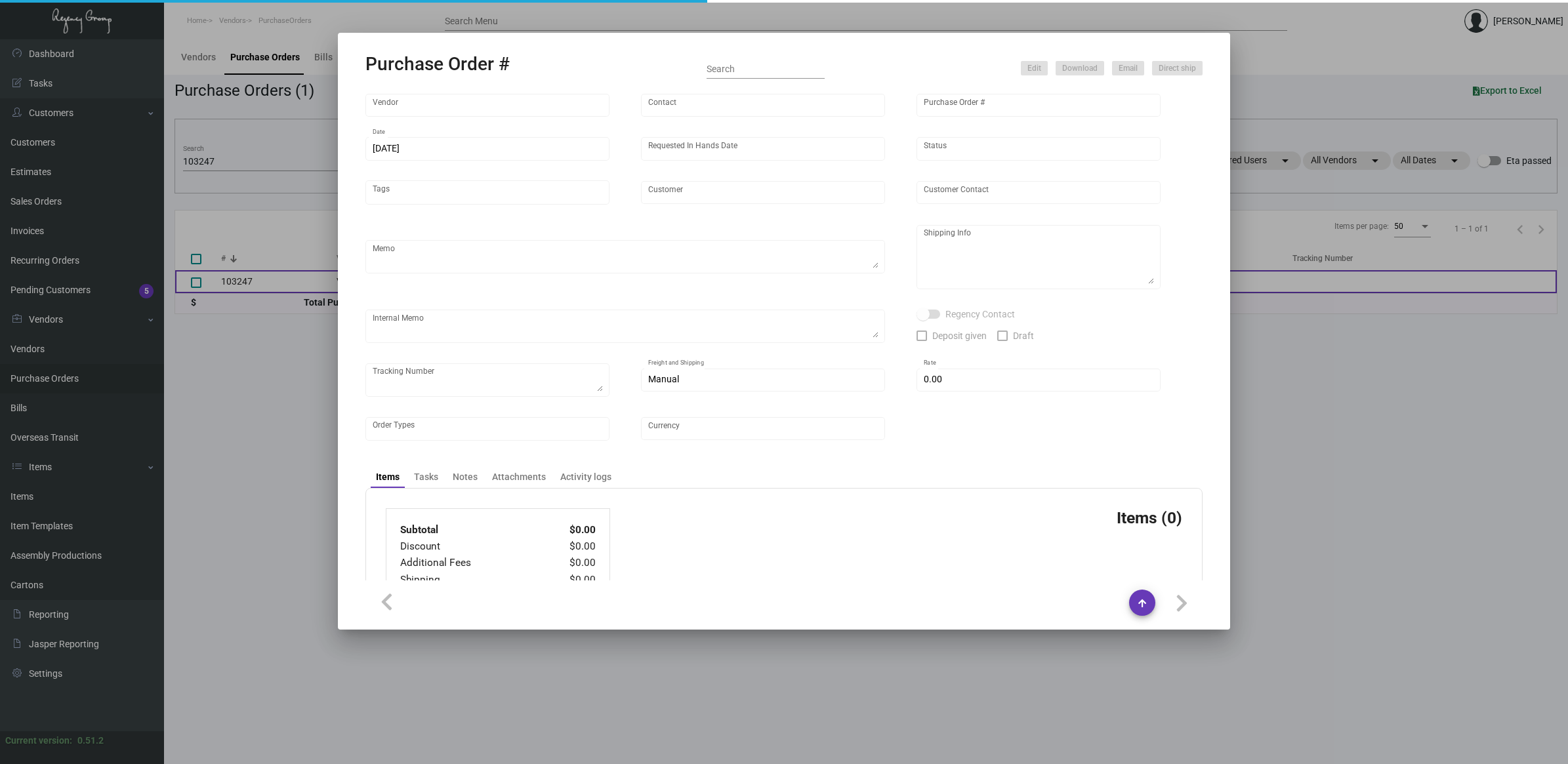
type input "[GEOGRAPHIC_DATA]"
type input "[PERSON_NAME] / Front Desk"
type textarea "Last PO#97528 - MAGNET BACKING THIS RUN / BLIND SHIPPING."
type textarea "USC Hotel - [PERSON_NAME] / Front Desk [STREET_ADDRESS][PERSON_NAME]"
type textarea "1/24 - "Firm ship date is 3/8 at the latest. The materials are going to get cau…"
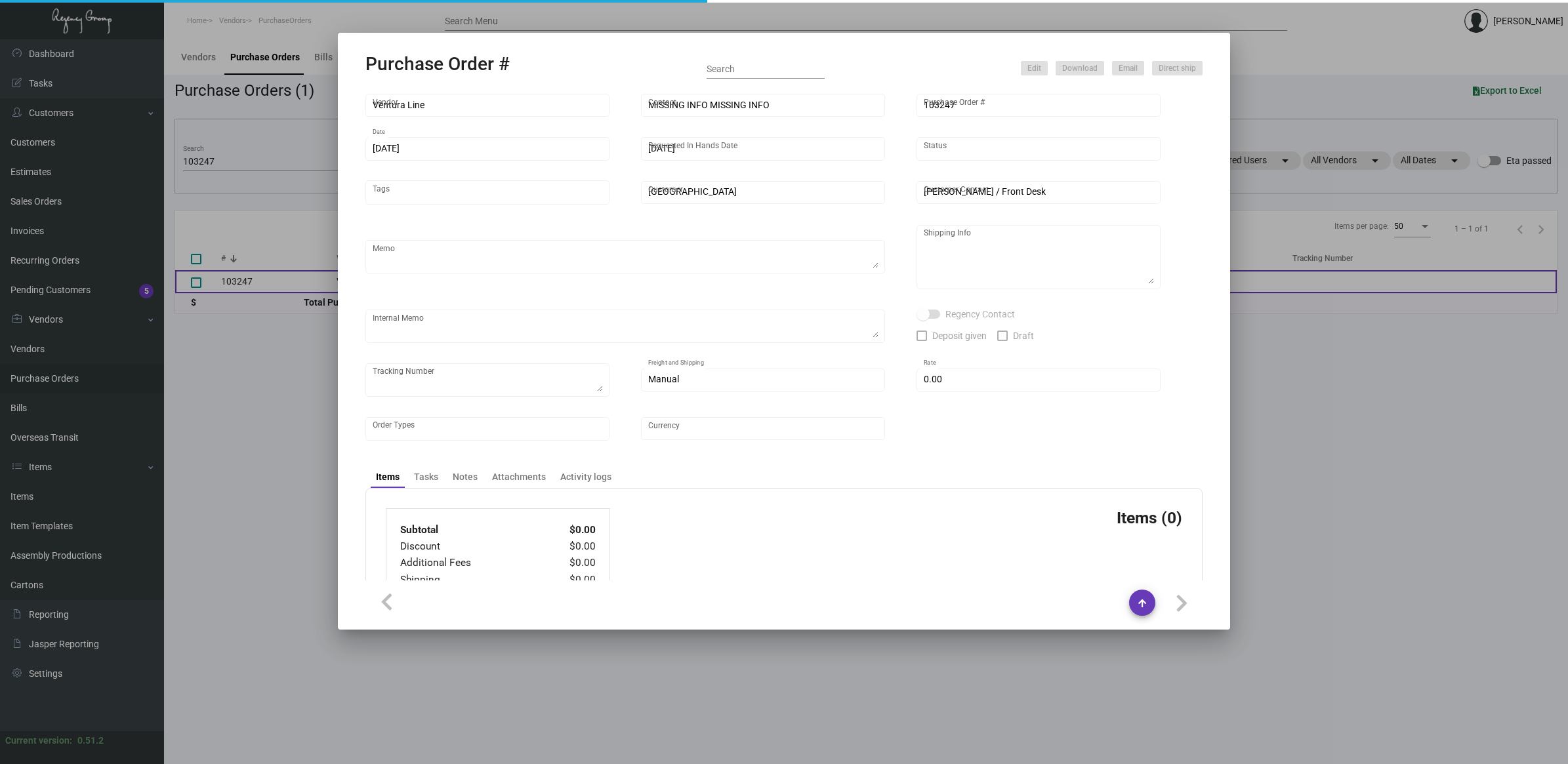
type input "$ 0.00"
type input "United States Dollar $"
